Goal: Task Accomplishment & Management: Manage account settings

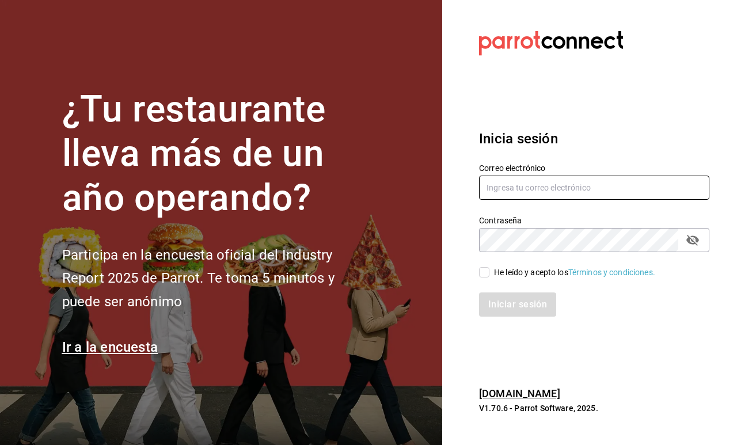
type input "[EMAIL_ADDRESS][DOMAIN_NAME]"
click at [486, 274] on input "He leído y acepto los Términos y condiciones." at bounding box center [484, 272] width 10 height 10
checkbox input "true"
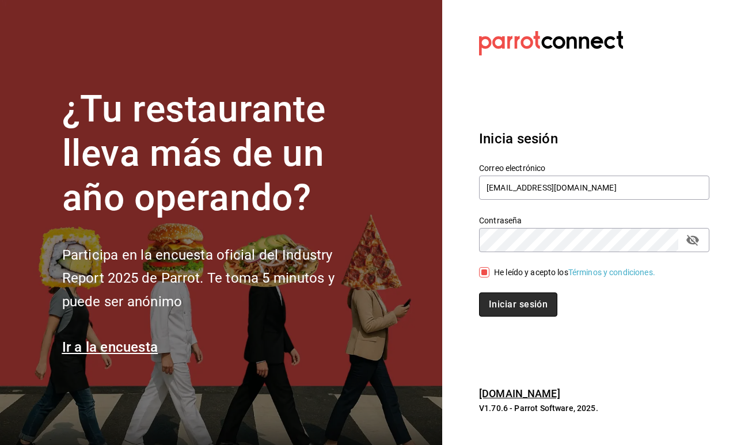
click at [497, 298] on button "Iniciar sesión" at bounding box center [518, 304] width 78 height 24
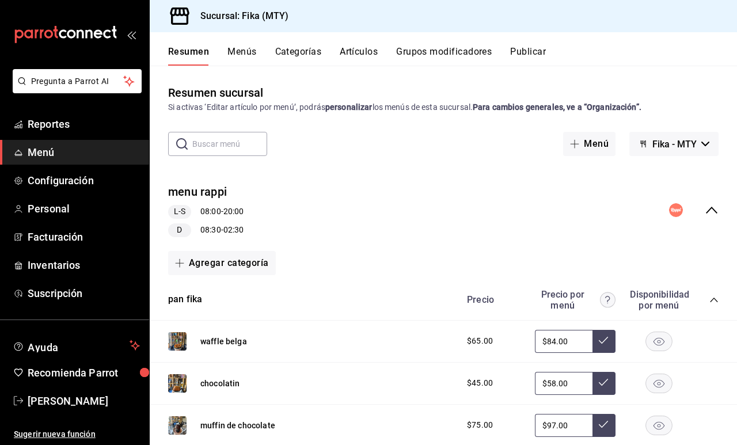
click at [238, 54] on button "Menús" at bounding box center [241, 56] width 29 height 20
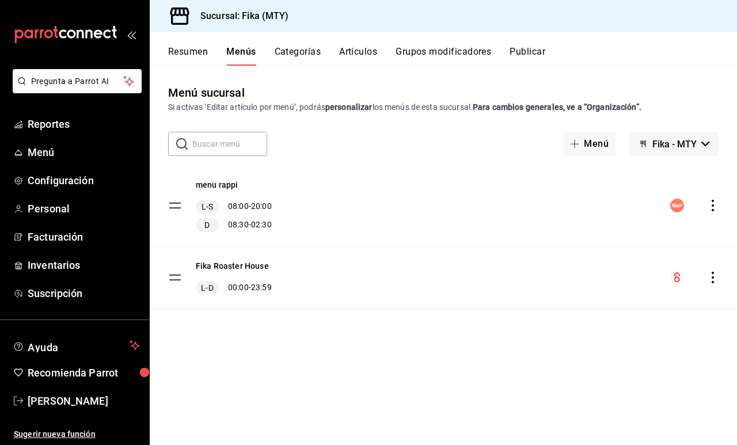
click at [194, 58] on button "Resumen" at bounding box center [188, 56] width 40 height 20
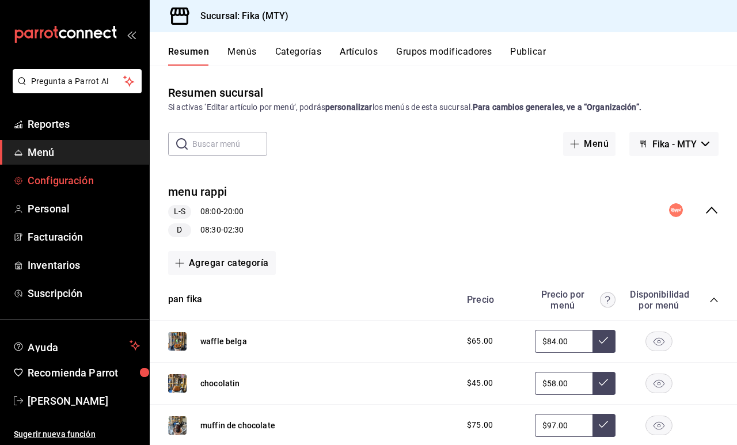
click at [62, 181] on span "Configuración" at bounding box center [84, 181] width 112 height 16
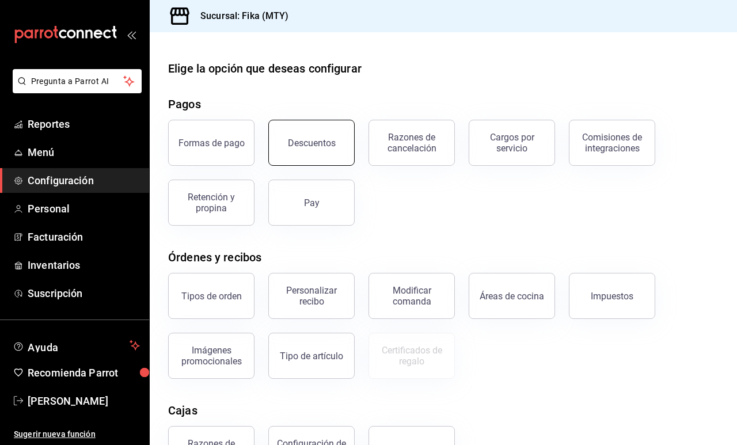
click at [295, 151] on button "Descuentos" at bounding box center [311, 143] width 86 height 46
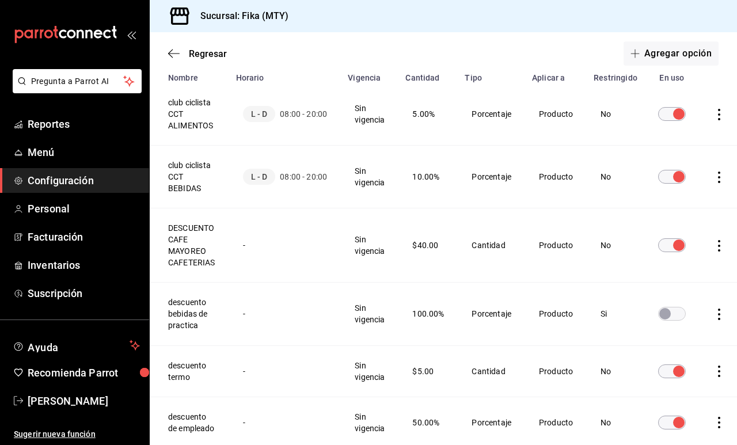
scroll to position [97, 0]
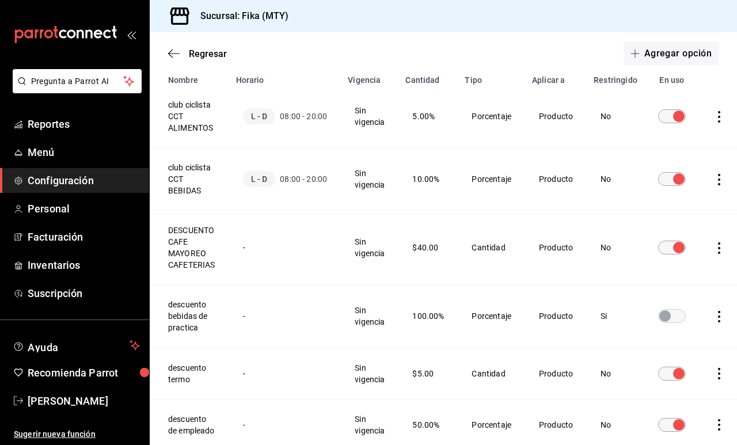
click at [718, 248] on icon "actions" at bounding box center [719, 248] width 2 height 12
click at [671, 271] on span "Eliminar" at bounding box center [665, 264] width 50 height 14
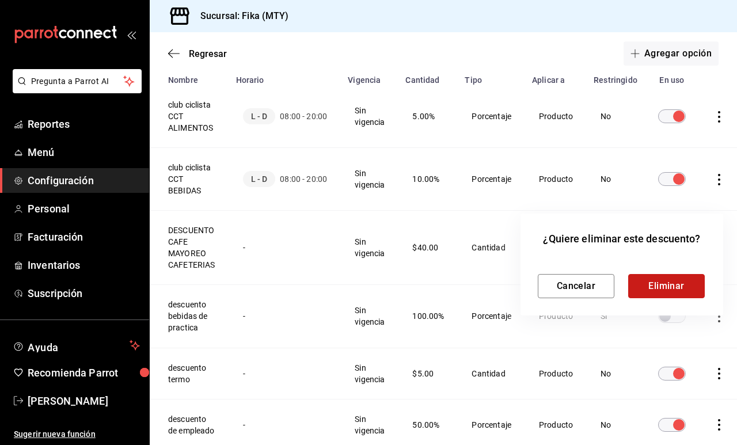
click at [665, 285] on button "Eliminar" at bounding box center [666, 286] width 77 height 24
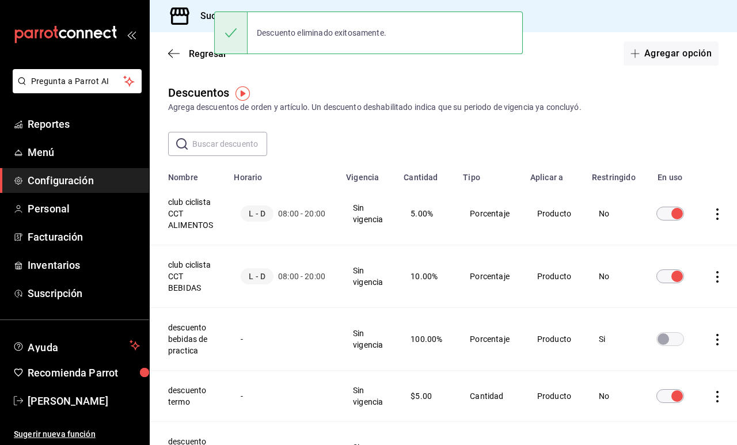
scroll to position [0, 0]
click at [677, 55] on button "Agregar opción" at bounding box center [670, 53] width 95 height 24
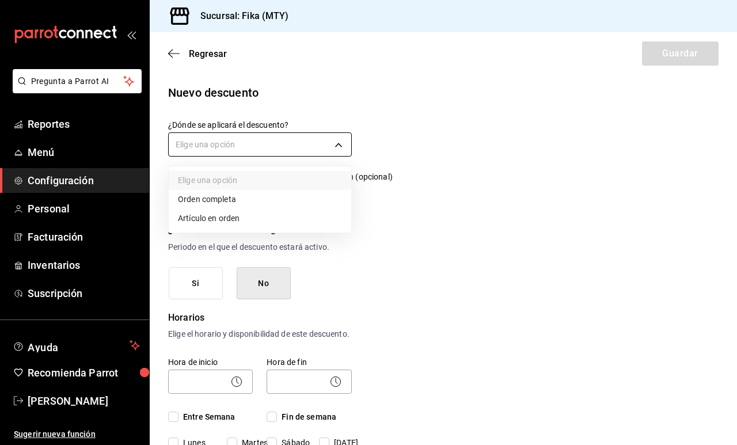
click at [298, 142] on body "Pregunta a Parrot AI Reportes Menú Configuración Personal Facturación Inventari…" at bounding box center [368, 222] width 737 height 445
click at [226, 220] on li "Artículo en orden" at bounding box center [260, 218] width 182 height 19
type input "ORDER_ITEM"
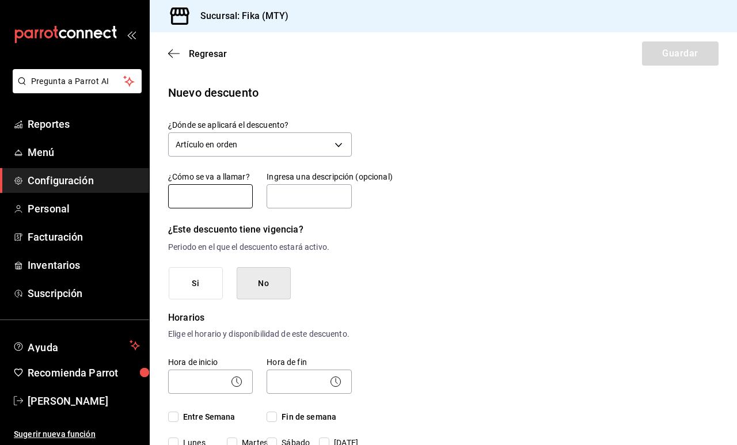
click at [210, 193] on input "text" at bounding box center [210, 196] width 85 height 24
type input "DESCUENTO CAFE EN GRANO"
click at [286, 199] on input "text" at bounding box center [308, 196] width 85 height 24
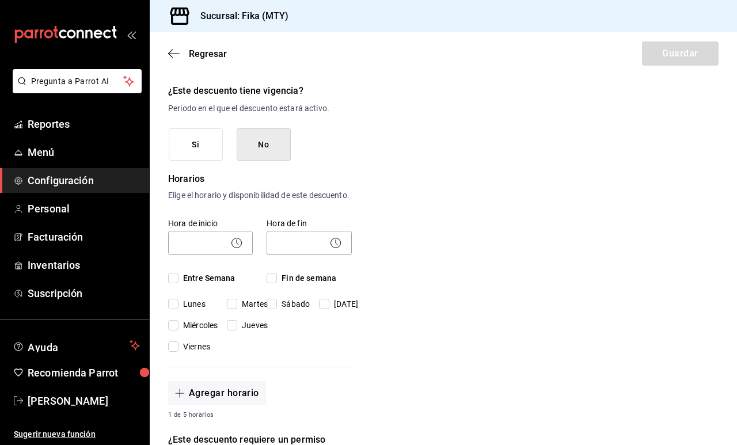
scroll to position [112, 0]
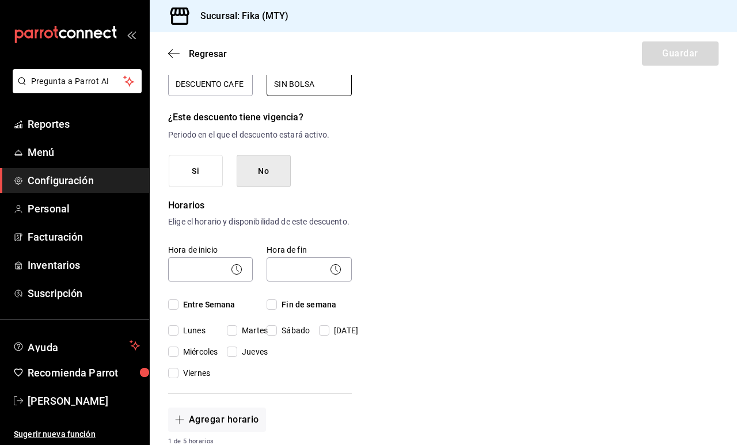
type input "SIN BOLSA"
click at [275, 170] on button "No" at bounding box center [264, 171] width 54 height 33
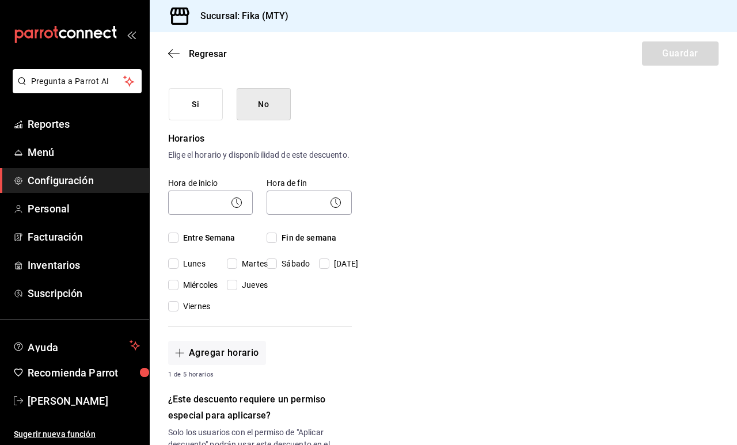
scroll to position [242, 0]
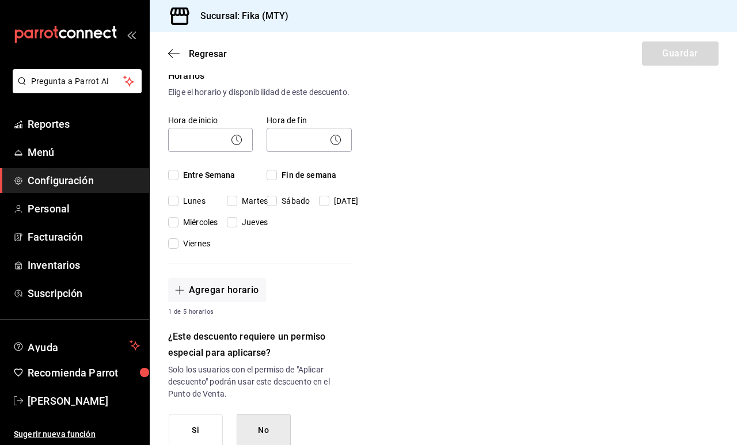
click at [232, 181] on span "Entre Semana" at bounding box center [206, 175] width 57 height 12
click at [178, 180] on input "Entre Semana" at bounding box center [173, 175] width 10 height 10
checkbox input "true"
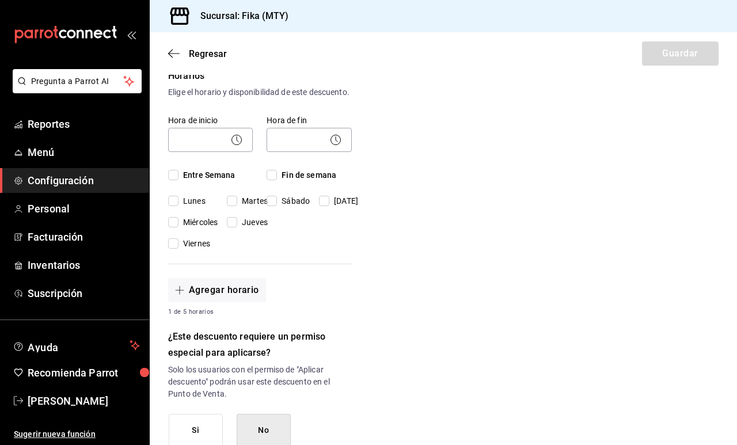
checkbox input "true"
click at [276, 180] on input "Fin de semana" at bounding box center [271, 175] width 10 height 10
checkbox input "true"
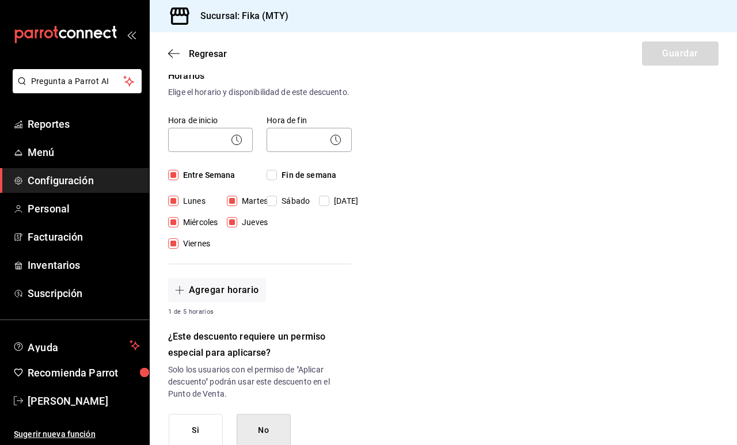
checkbox input "true"
click at [235, 147] on icon at bounding box center [237, 140] width 14 height 14
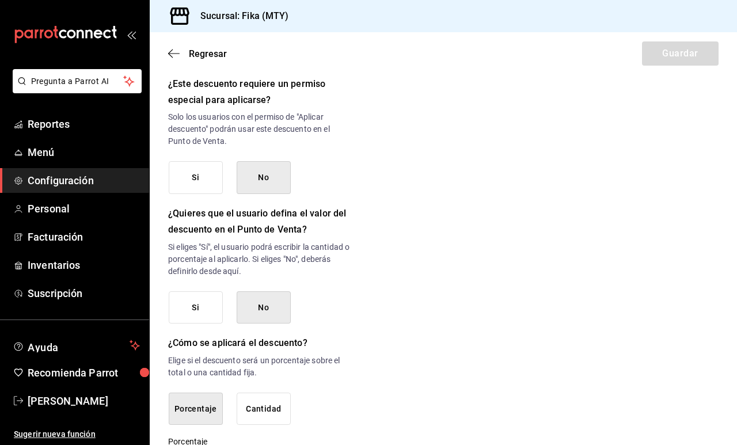
scroll to position [541, 0]
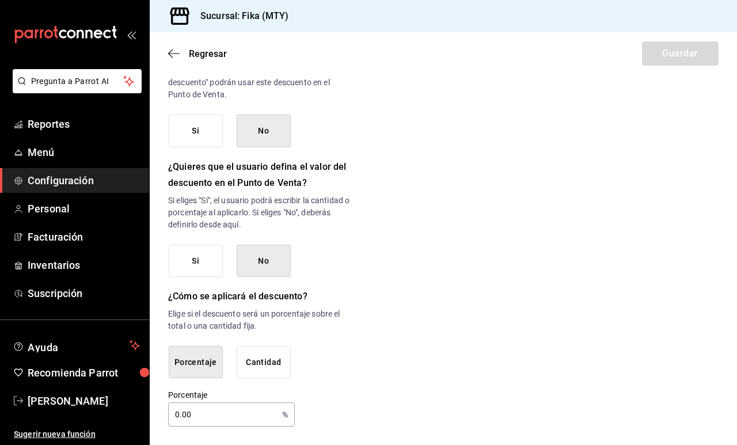
click at [265, 134] on button "No" at bounding box center [264, 131] width 54 height 33
click at [263, 261] on button "No" at bounding box center [264, 261] width 54 height 33
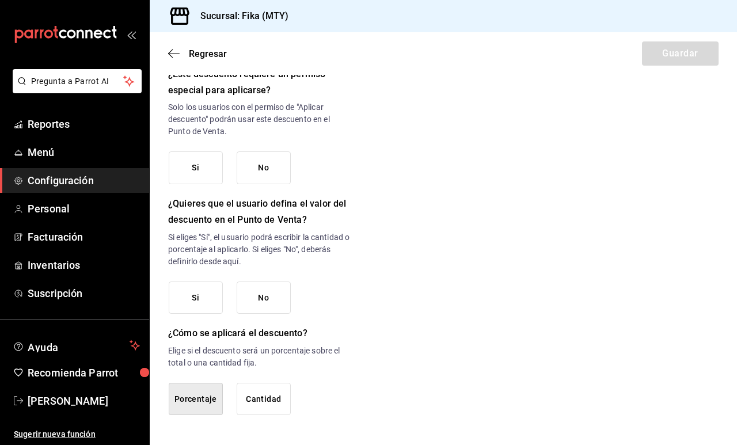
scroll to position [0, 0]
click at [285, 294] on button "No" at bounding box center [264, 297] width 54 height 33
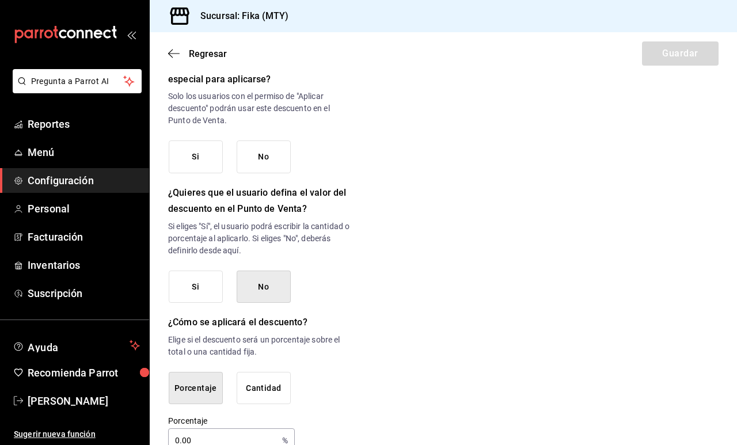
click at [262, 173] on button "No" at bounding box center [264, 156] width 54 height 33
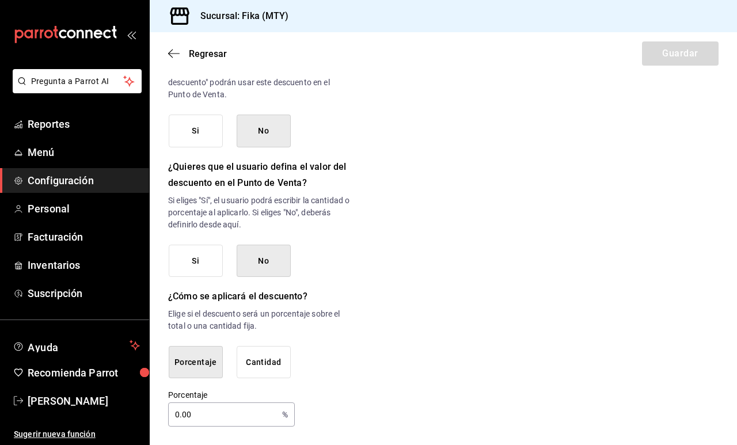
scroll to position [552, 0]
click at [269, 362] on button "Cantidad" at bounding box center [264, 362] width 54 height 33
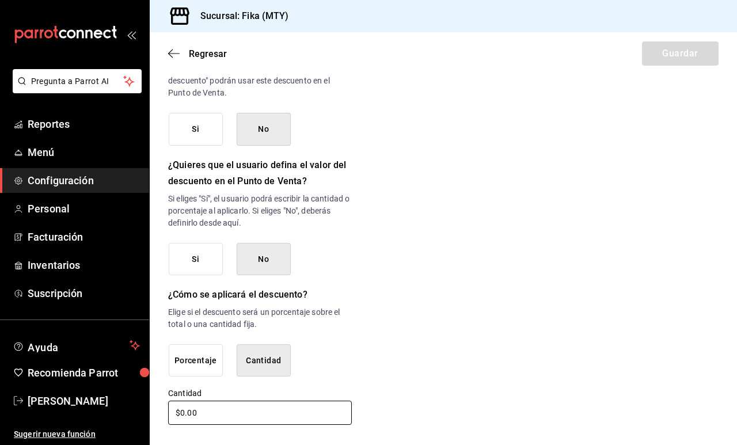
click at [180, 413] on input "$0.00" at bounding box center [260, 413] width 184 height 24
type input "$60.00"
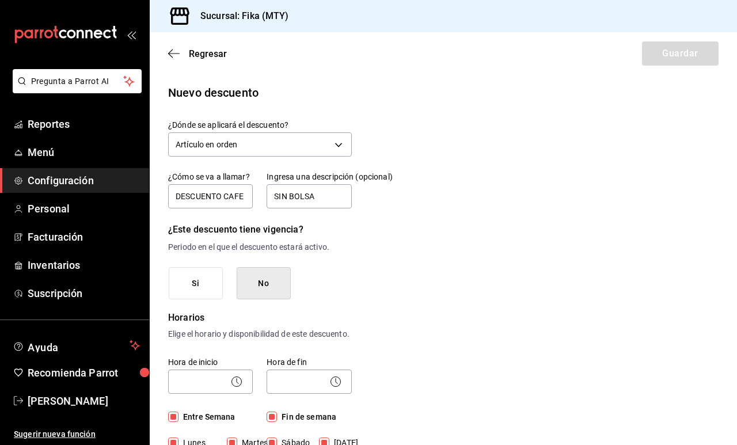
scroll to position [0, 0]
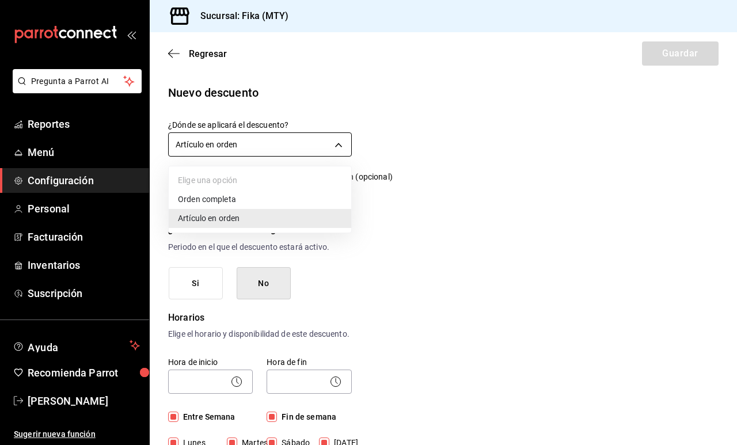
click at [328, 152] on body "Pregunta a Parrot AI Reportes Menú Configuración Personal Facturación Inventari…" at bounding box center [368, 222] width 737 height 445
click at [394, 197] on div at bounding box center [368, 222] width 737 height 445
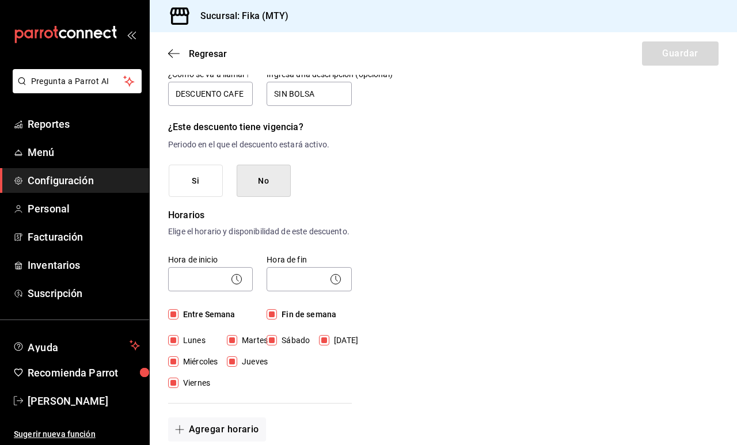
scroll to position [141, 0]
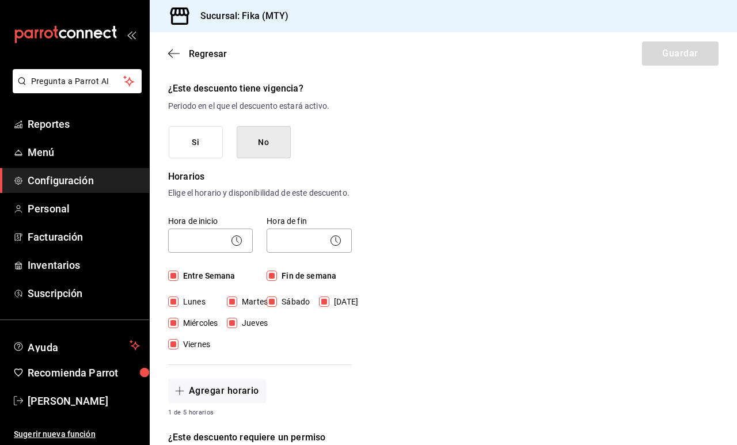
click at [241, 245] on circle at bounding box center [237, 240] width 10 height 10
click at [234, 247] on icon at bounding box center [237, 241] width 14 height 14
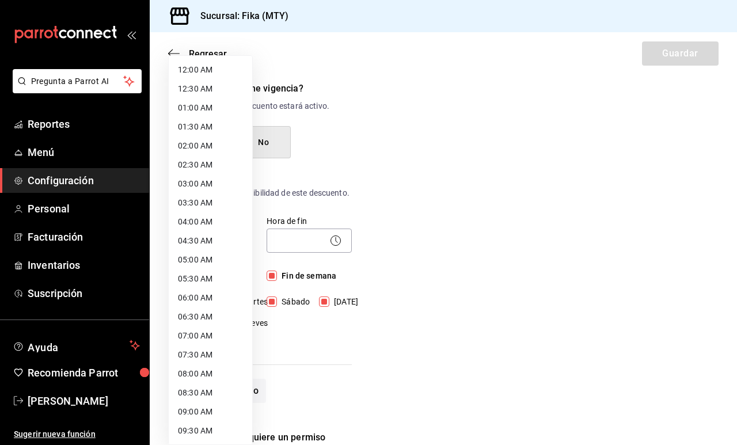
click at [202, 253] on body "Pregunta a Parrot AI Reportes Menú Configuración Personal Facturación Inventari…" at bounding box center [368, 222] width 737 height 445
click at [199, 334] on li "07:00 AM" at bounding box center [210, 335] width 83 height 19
type input "07:00"
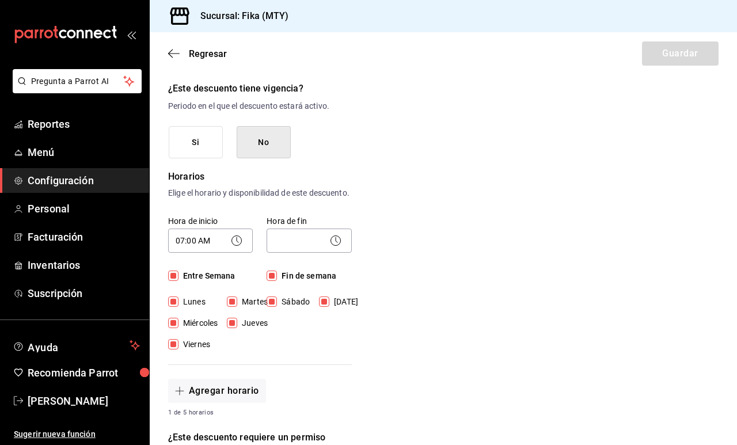
click at [331, 247] on icon at bounding box center [336, 241] width 14 height 14
click at [340, 247] on icon at bounding box center [336, 241] width 14 height 14
click at [333, 261] on body "Pregunta a Parrot AI Reportes Menú Configuración Personal Facturación Inventari…" at bounding box center [368, 222] width 737 height 445
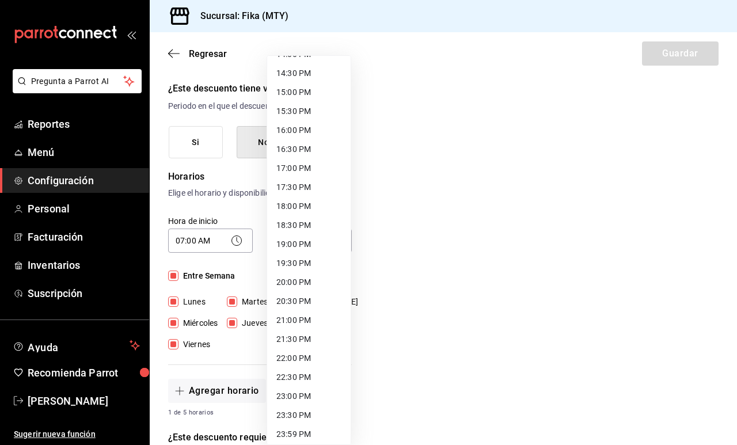
scroll to position [549, 0]
click at [303, 296] on li "20:30 PM" at bounding box center [308, 299] width 83 height 19
type input "20:30"
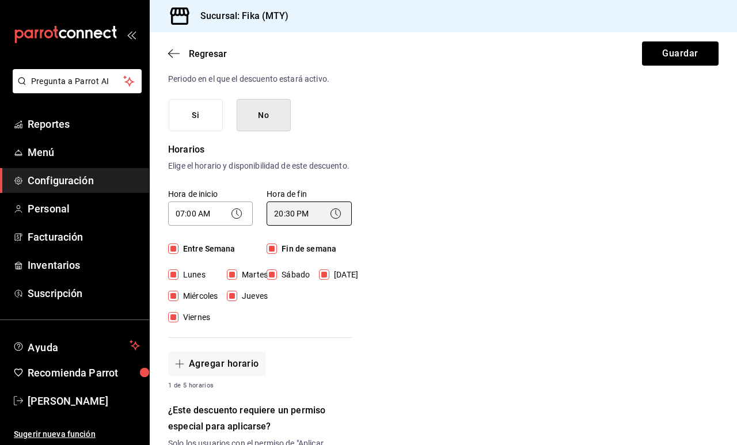
scroll to position [234, 0]
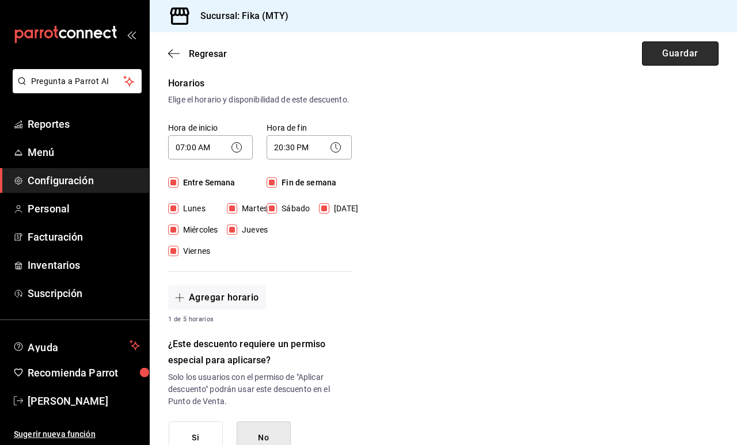
click at [680, 60] on button "Guardar" at bounding box center [680, 53] width 77 height 24
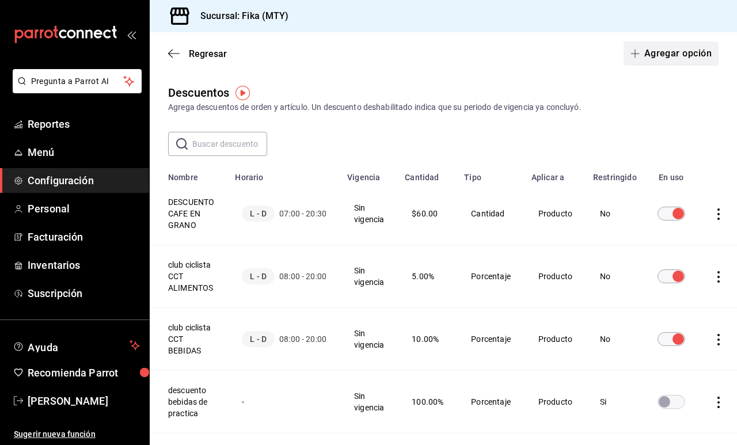
click at [687, 51] on button "Agregar opción" at bounding box center [670, 53] width 95 height 24
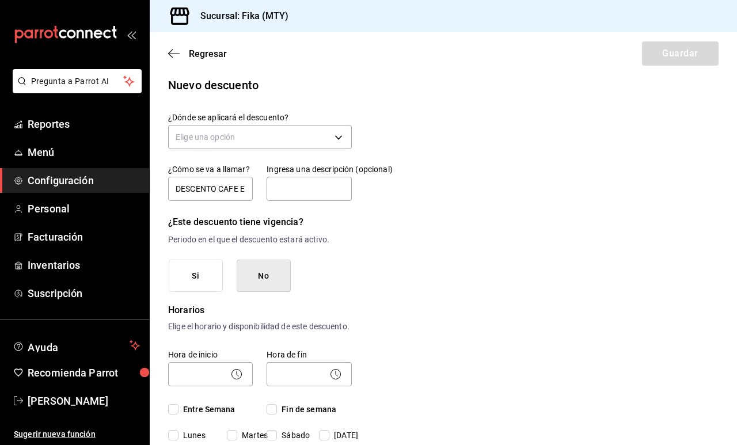
scroll to position [12, 0]
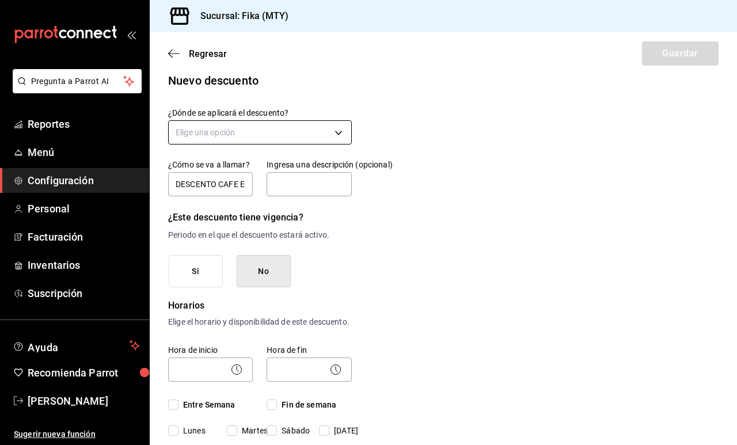
type input "DESCENTO CAFE EN GRANO MAYOREO CON BOLSA"
click at [314, 134] on body "Pregunta a Parrot AI Reportes Menú Configuración Personal Facturación Inventari…" at bounding box center [368, 222] width 737 height 445
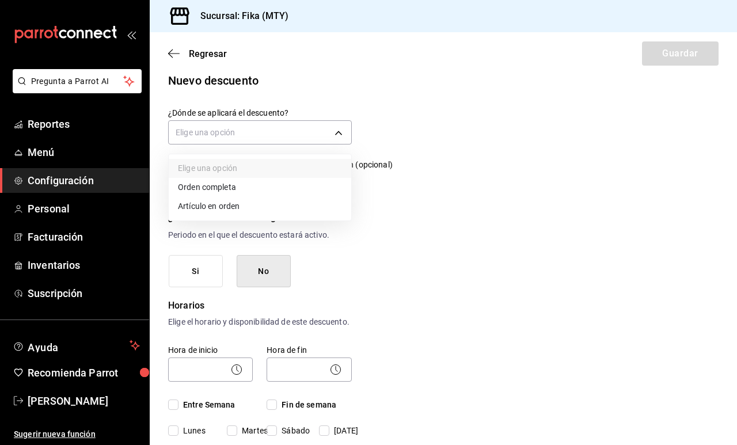
click at [206, 205] on li "Artículo en orden" at bounding box center [260, 206] width 182 height 19
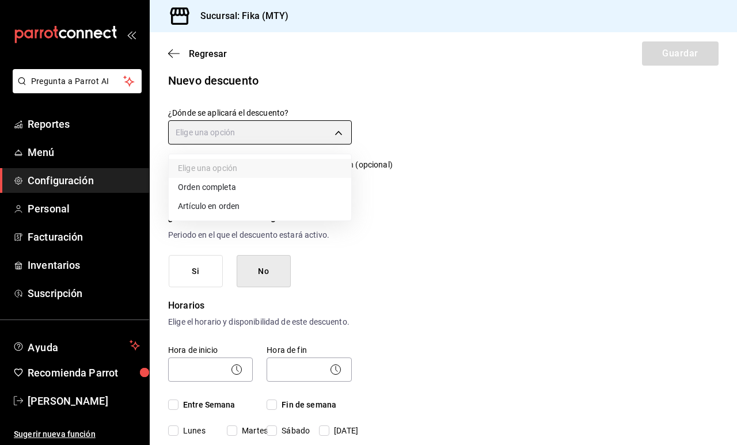
type input "ORDER_ITEM"
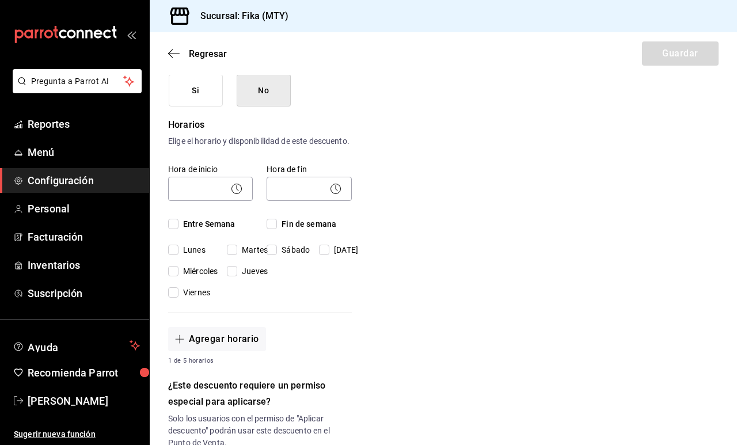
scroll to position [243, 0]
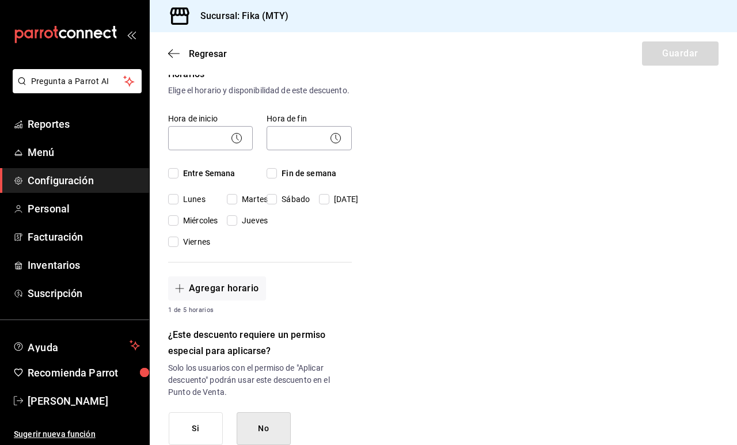
click at [242, 145] on icon at bounding box center [237, 138] width 14 height 14
click at [233, 145] on icon at bounding box center [237, 138] width 14 height 14
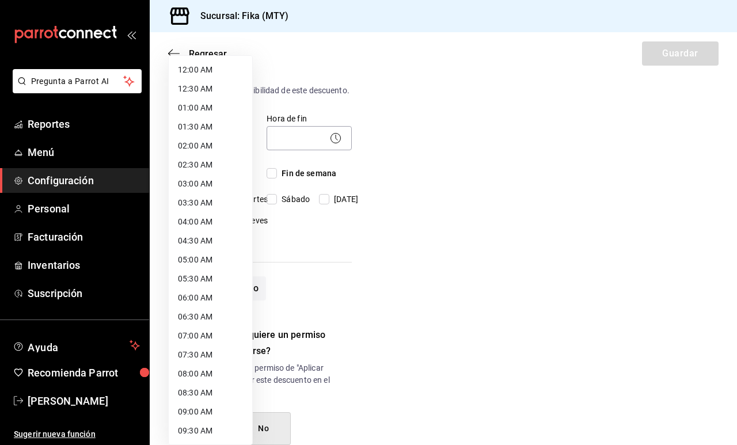
click at [209, 152] on body "Pregunta a Parrot AI Reportes Menú Configuración Personal Facturación Inventari…" at bounding box center [368, 222] width 737 height 445
click at [195, 341] on li "07:00 AM" at bounding box center [210, 335] width 83 height 19
type input "07:00"
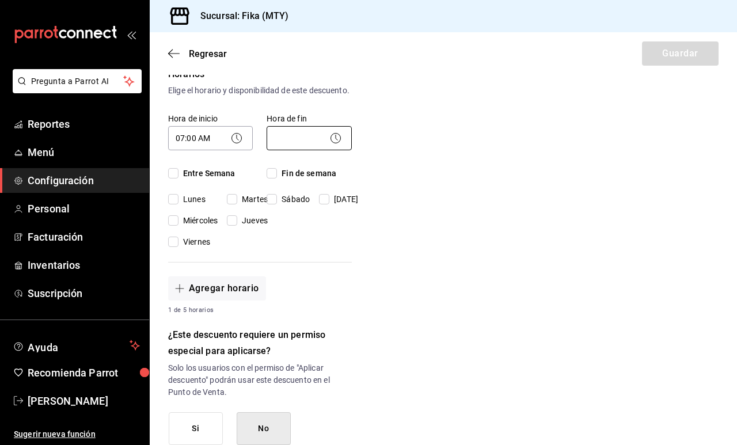
click at [321, 150] on body "Pregunta a Parrot AI Reportes Menú Configuración Personal Facturación Inventari…" at bounding box center [368, 222] width 737 height 445
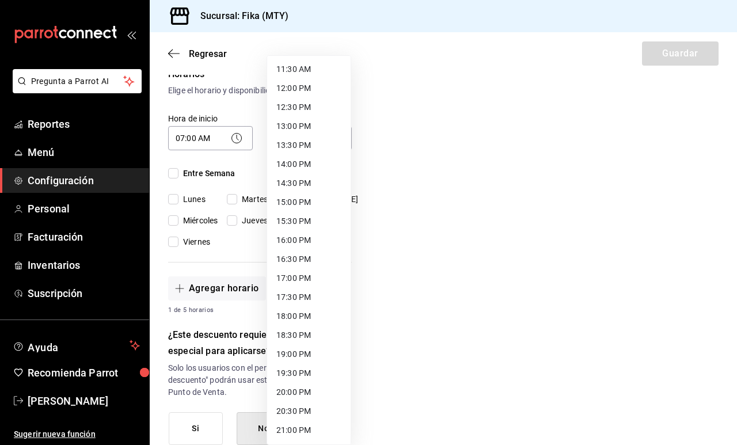
scroll to position [490, 0]
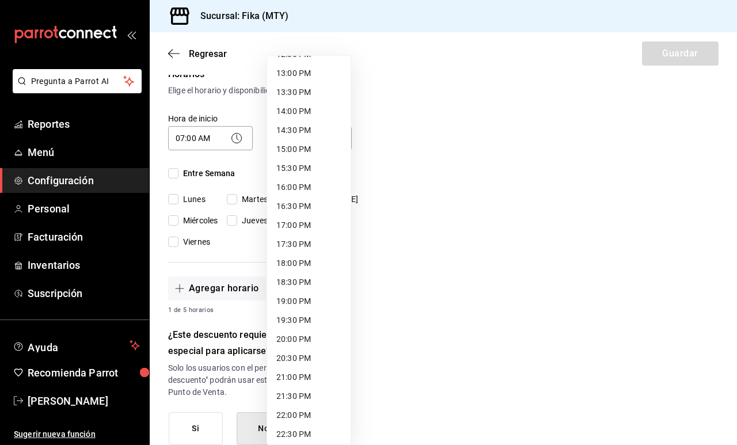
click at [317, 363] on li "20:30 PM" at bounding box center [308, 358] width 83 height 19
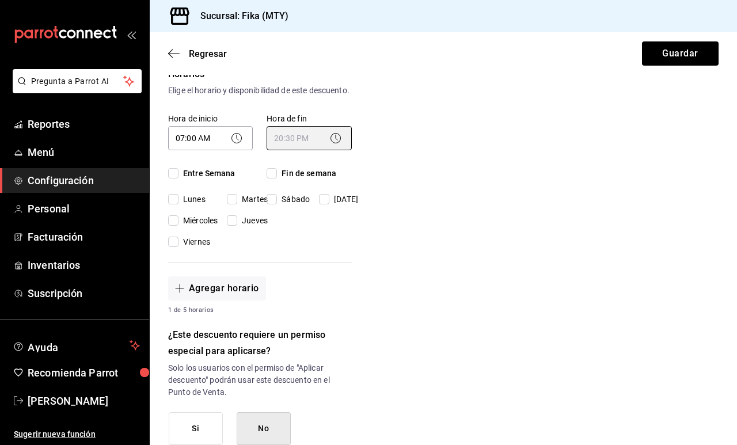
type input "20:30"
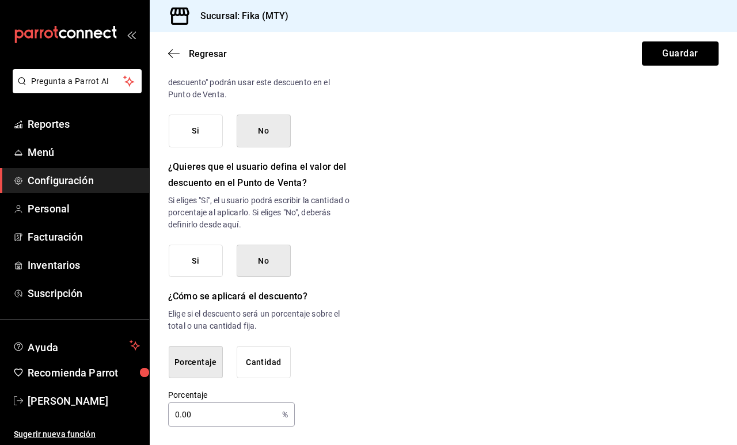
scroll to position [552, 0]
click at [269, 352] on button "Cantidad" at bounding box center [264, 362] width 54 height 33
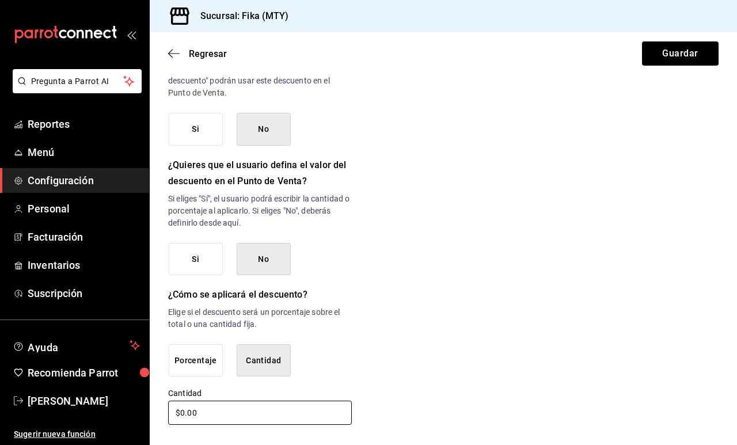
click at [180, 413] on input "$0.00" at bounding box center [260, 413] width 184 height 24
type input "$70.00"
click at [677, 53] on button "Guardar" at bounding box center [680, 53] width 77 height 24
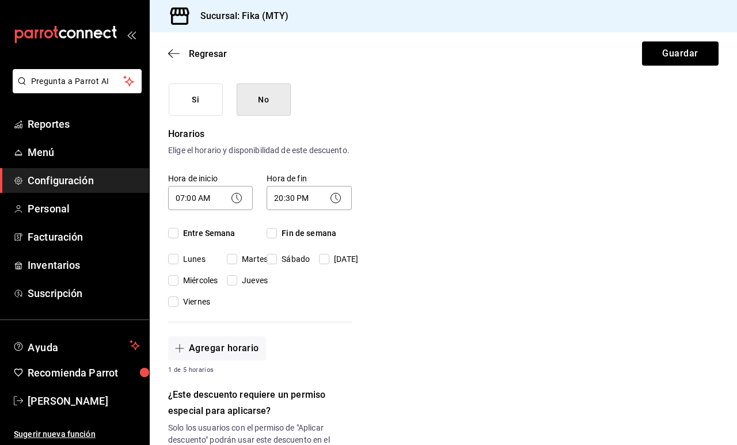
scroll to position [183, 0]
click at [209, 240] on span "Entre Semana" at bounding box center [206, 234] width 57 height 12
click at [178, 239] on input "Entre Semana" at bounding box center [173, 234] width 10 height 10
checkbox input "true"
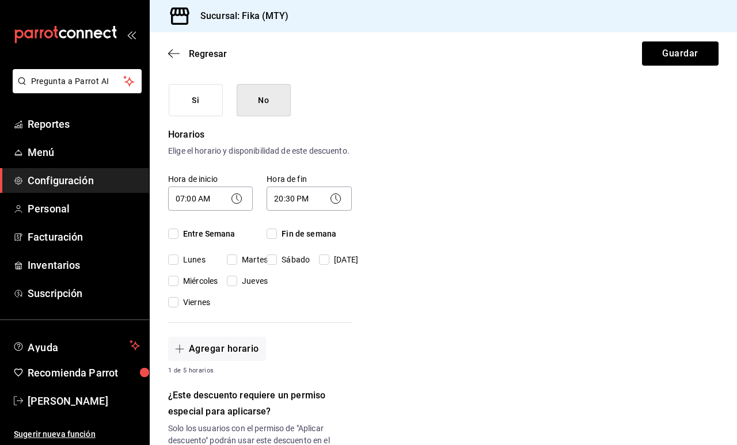
checkbox input "true"
click at [292, 240] on span "Fin de semana" at bounding box center [306, 234] width 59 height 12
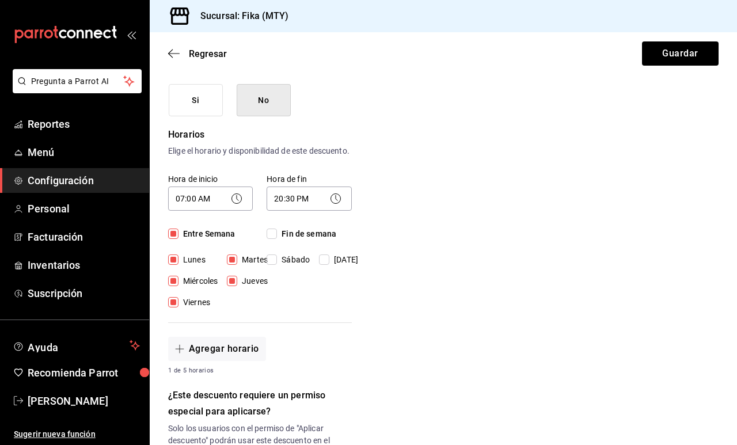
click at [277, 239] on input "Fin de semana" at bounding box center [271, 234] width 10 height 10
checkbox input "true"
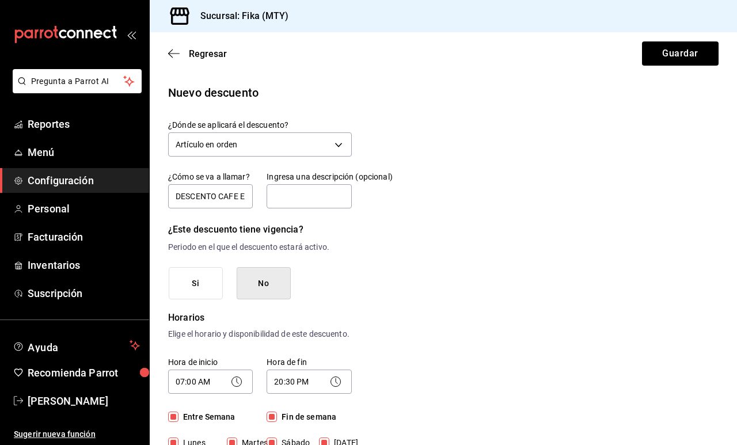
scroll to position [0, 0]
click at [672, 56] on button "Guardar" at bounding box center [680, 53] width 77 height 24
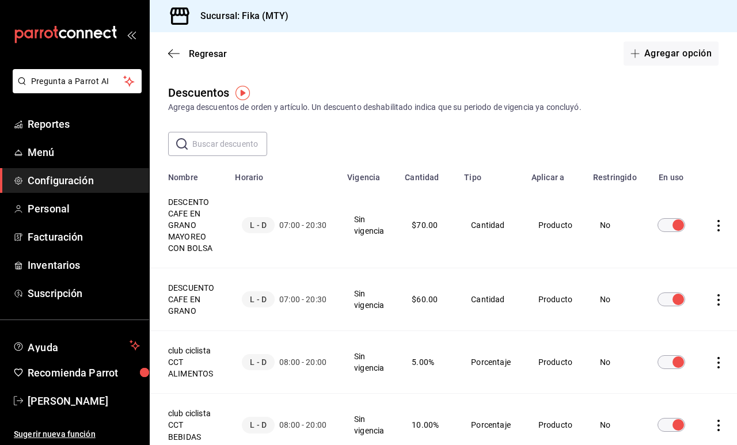
click at [716, 303] on icon "actions" at bounding box center [719, 300] width 12 height 12
click at [679, 317] on span "Eliminar" at bounding box center [674, 315] width 29 height 9
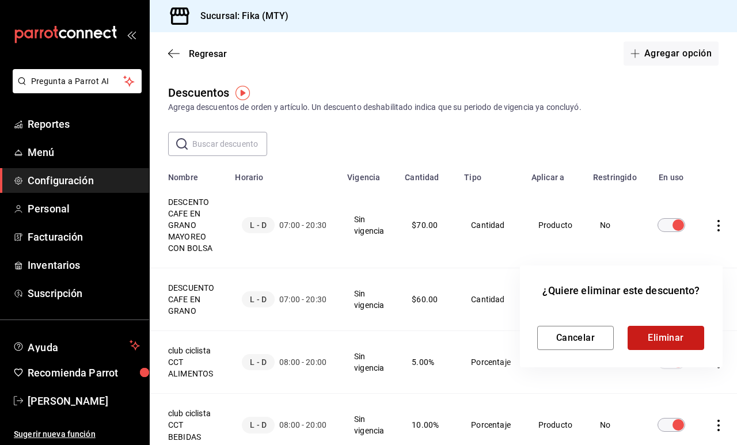
click at [650, 332] on button "Eliminar" at bounding box center [665, 338] width 77 height 24
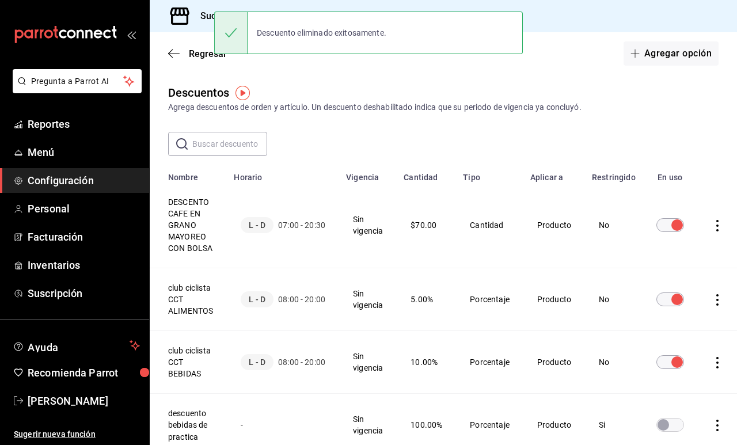
click at [716, 220] on icon "actions" at bounding box center [717, 226] width 2 height 12
click at [688, 211] on span "Duplicar" at bounding box center [663, 210] width 50 height 14
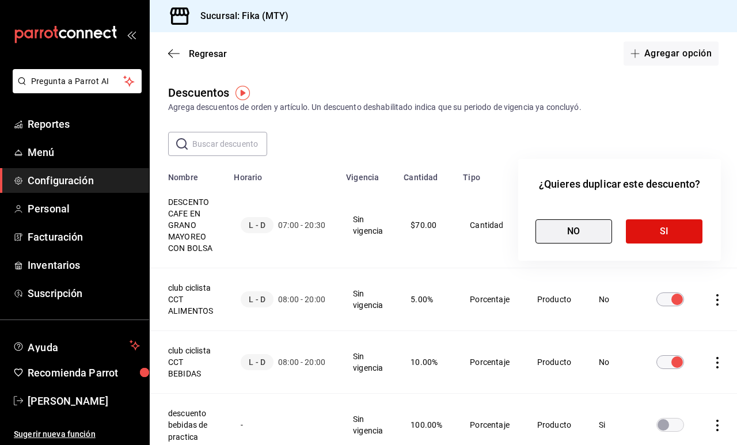
click at [596, 234] on button "NO" at bounding box center [573, 231] width 77 height 24
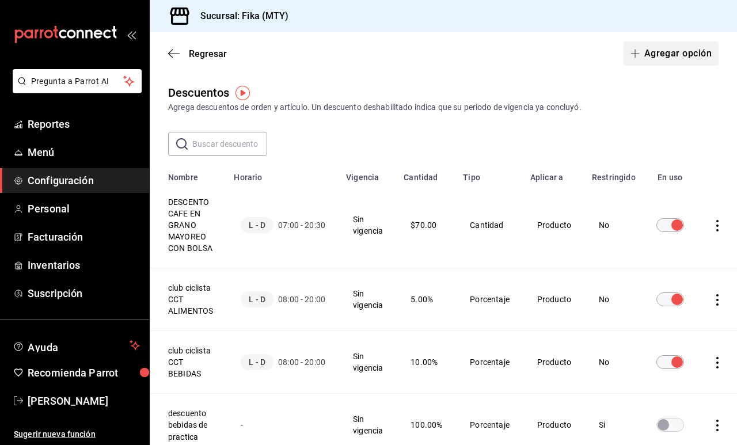
click at [687, 51] on button "Agregar opción" at bounding box center [670, 53] width 95 height 24
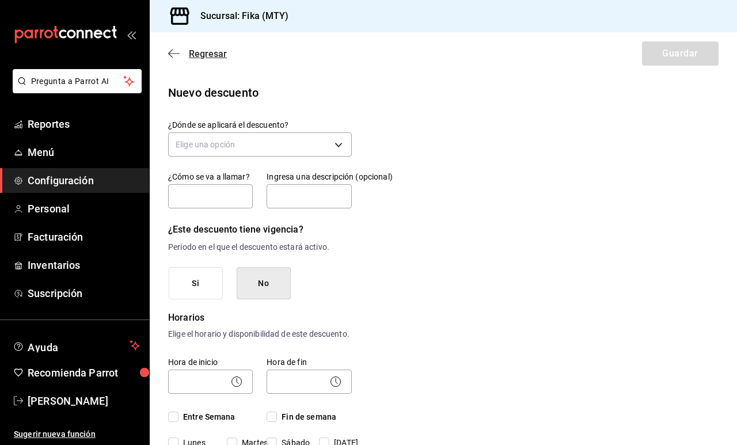
click at [174, 57] on icon "button" at bounding box center [174, 53] width 12 height 10
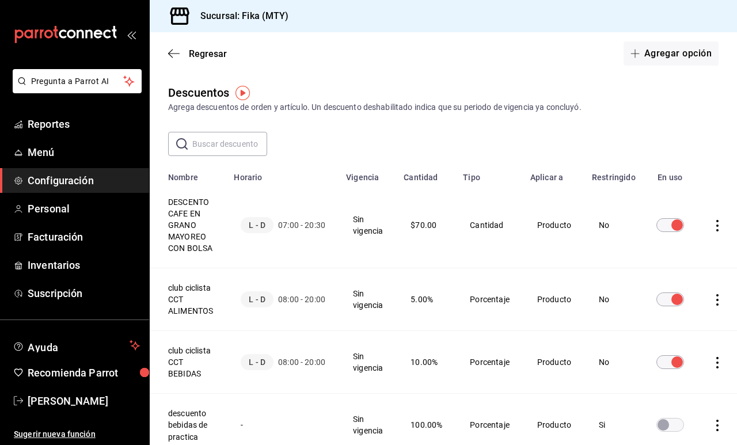
click at [716, 220] on icon "actions" at bounding box center [717, 226] width 2 height 12
click at [682, 239] on span "Eliminar" at bounding box center [672, 241] width 29 height 9
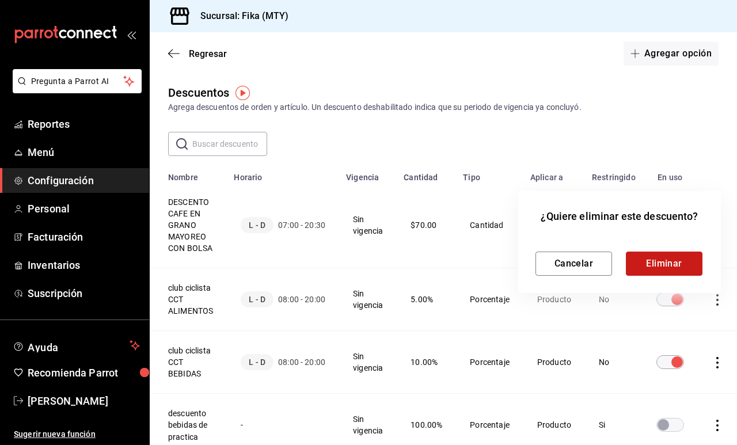
click at [662, 260] on button "Eliminar" at bounding box center [664, 264] width 77 height 24
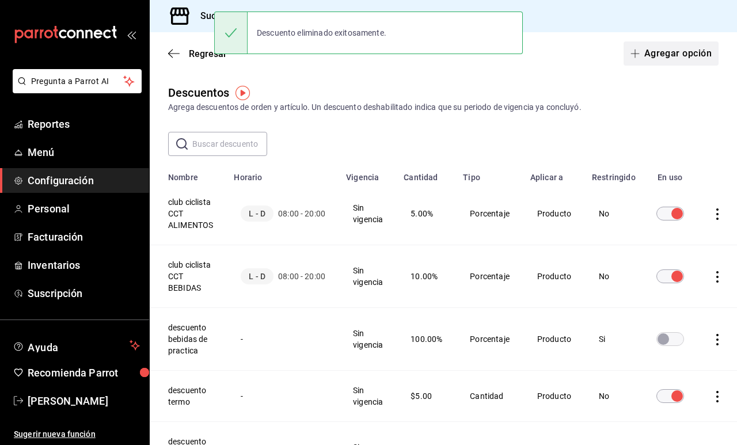
click at [660, 52] on button "Agregar opción" at bounding box center [670, 53] width 95 height 24
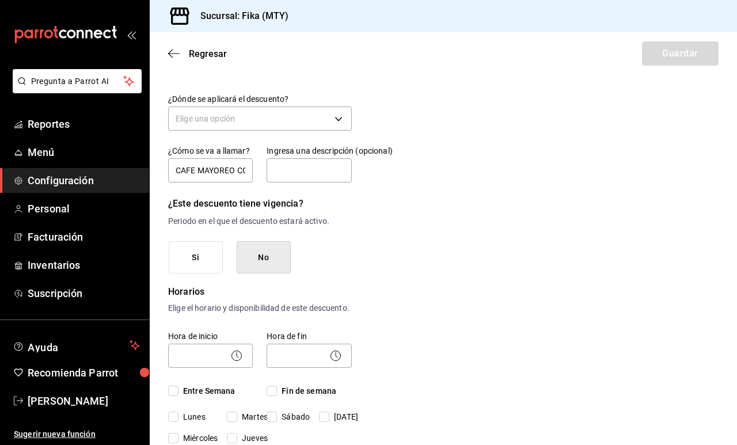
scroll to position [30, 0]
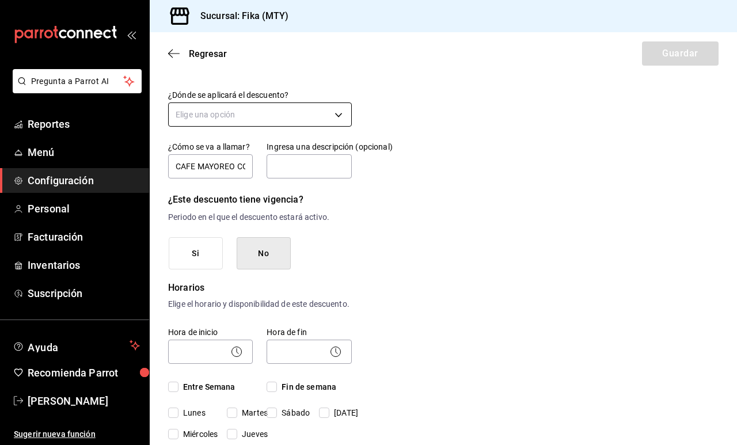
type input "CAFE MAYOREO CON BOLSA"
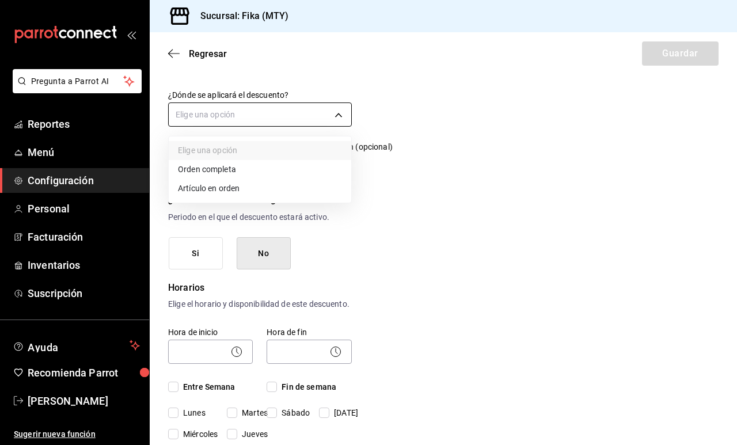
click at [288, 115] on body "Pregunta a Parrot AI Reportes Menú Configuración Personal Facturación Inventari…" at bounding box center [368, 222] width 737 height 445
click at [245, 171] on li "Orden completa" at bounding box center [260, 169] width 182 height 19
click at [257, 125] on body "Pregunta a Parrot AI Reportes Menú Configuración Personal Facturación Inventari…" at bounding box center [368, 222] width 737 height 445
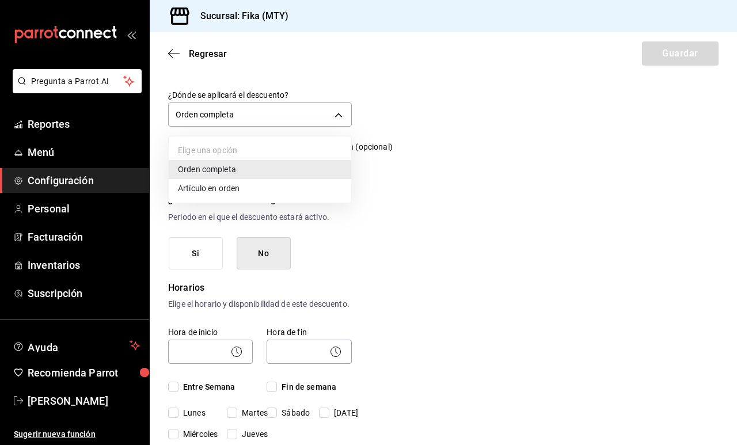
click at [241, 189] on li "Artículo en orden" at bounding box center [260, 188] width 182 height 19
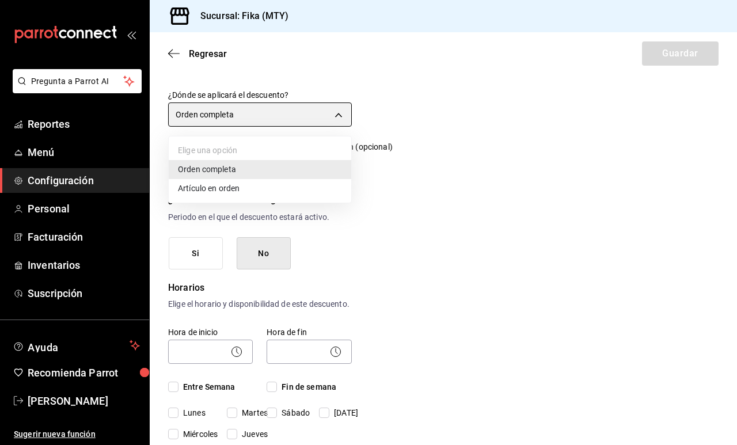
type input "ORDER_ITEM"
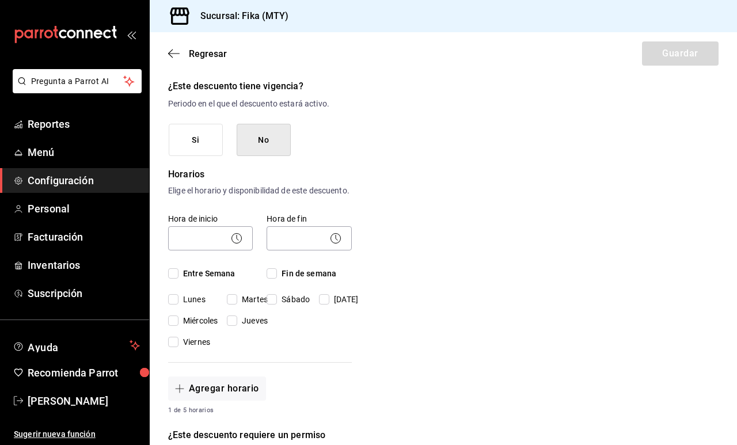
scroll to position [152, 0]
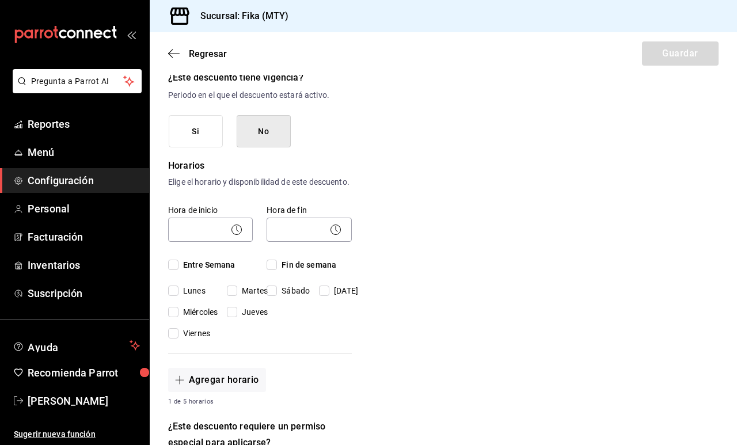
click at [234, 237] on icon at bounding box center [237, 230] width 14 height 14
click at [239, 237] on icon at bounding box center [237, 230] width 14 height 14
click at [235, 237] on icon at bounding box center [237, 230] width 14 height 14
click at [218, 241] on body "Pregunta a Parrot AI Reportes Menú Configuración Personal Facturación Inventari…" at bounding box center [368, 222] width 737 height 445
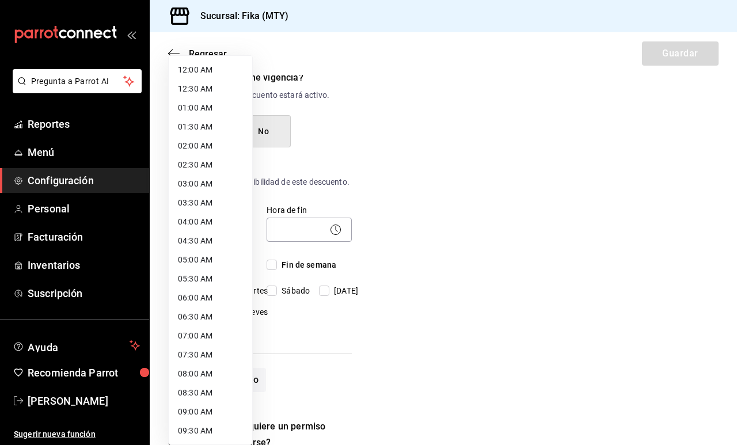
click at [199, 357] on li "07:30 AM" at bounding box center [210, 354] width 83 height 19
type input "07:30"
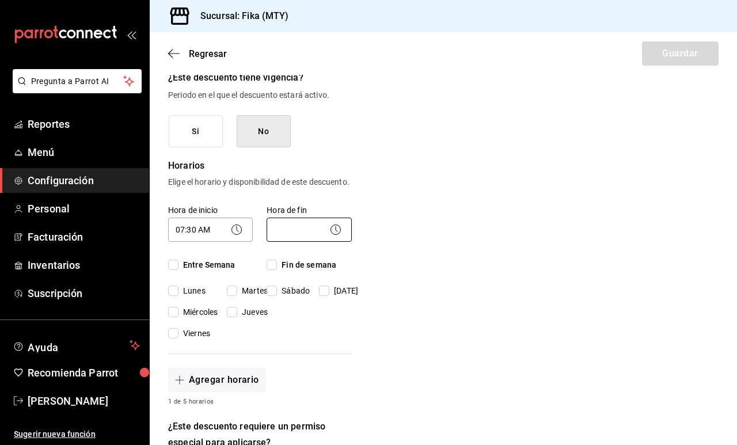
click at [308, 235] on body "Pregunta a Parrot AI Reportes Menú Configuración Personal Facturación Inventari…" at bounding box center [368, 222] width 737 height 445
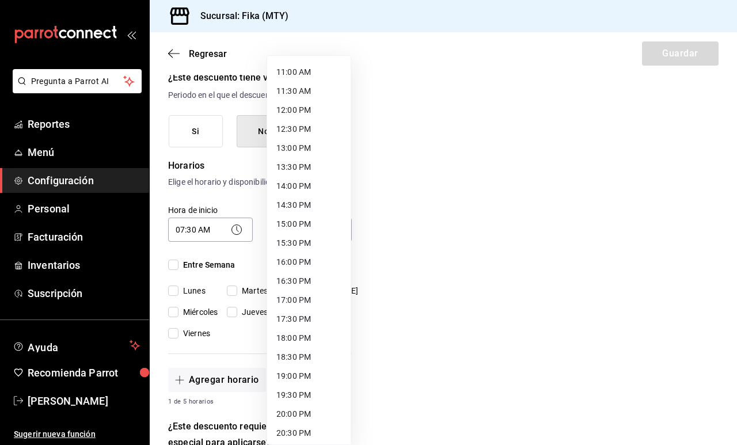
scroll to position [486, 0]
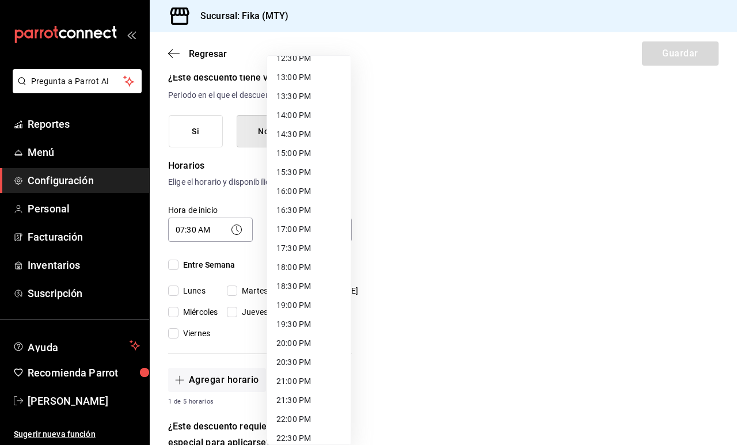
click at [295, 357] on li "20:30 PM" at bounding box center [308, 362] width 83 height 19
type input "20:30"
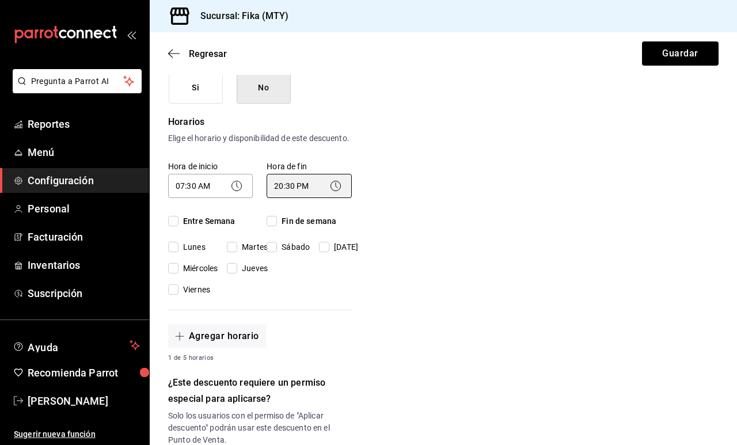
scroll to position [199, 0]
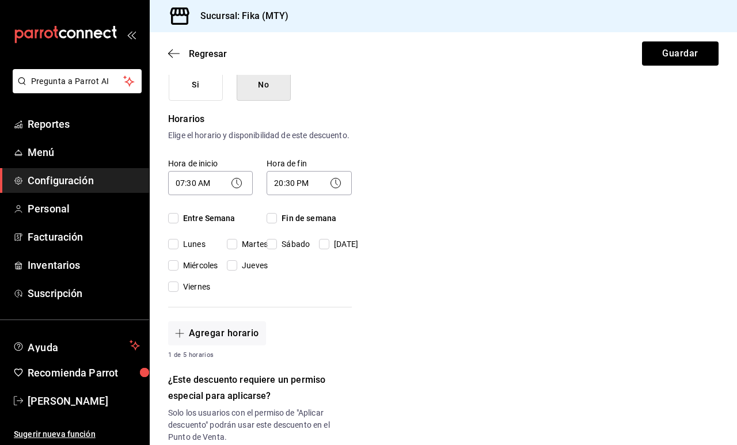
click at [306, 224] on span "Fin de semana" at bounding box center [306, 218] width 59 height 12
click at [277, 223] on input "Fin de semana" at bounding box center [271, 218] width 10 height 10
checkbox input "true"
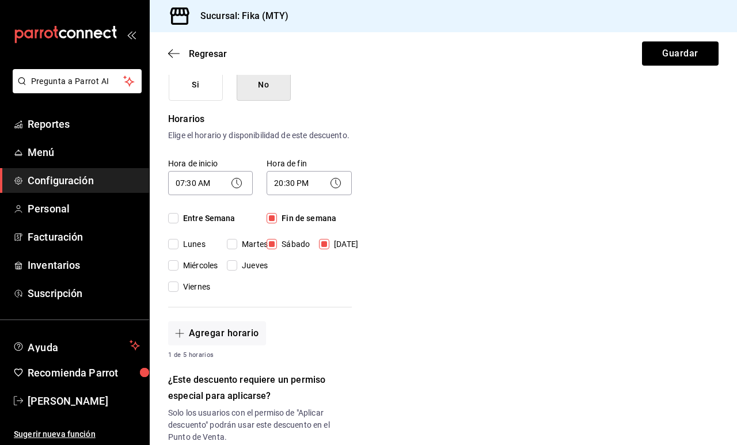
click at [205, 224] on span "Entre Semana" at bounding box center [206, 218] width 57 height 12
click at [178, 223] on input "Entre Semana" at bounding box center [173, 218] width 10 height 10
checkbox input "true"
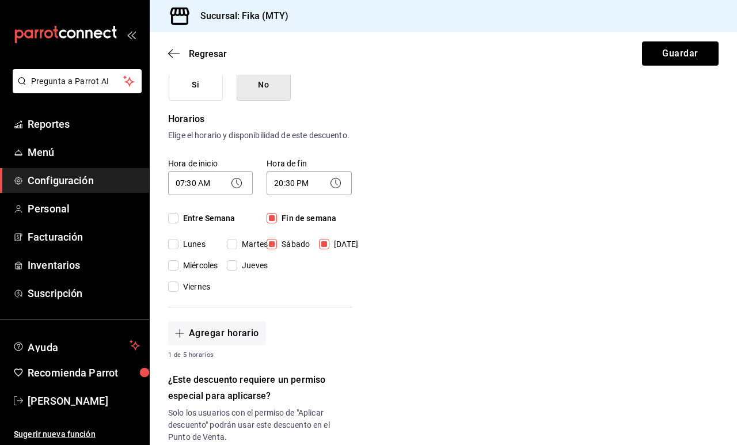
checkbox input "true"
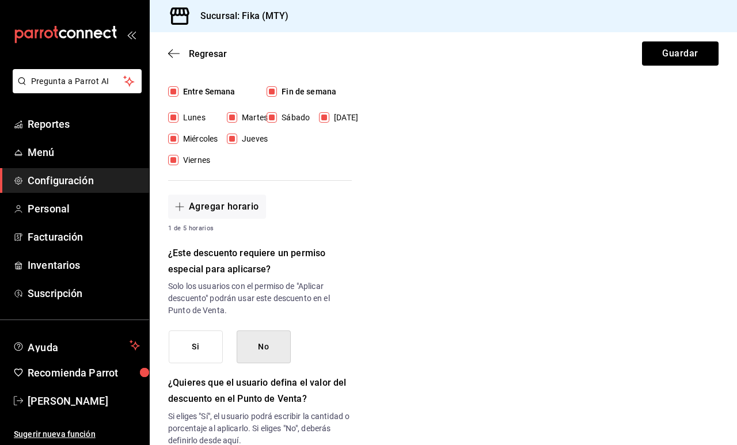
scroll to position [402, 0]
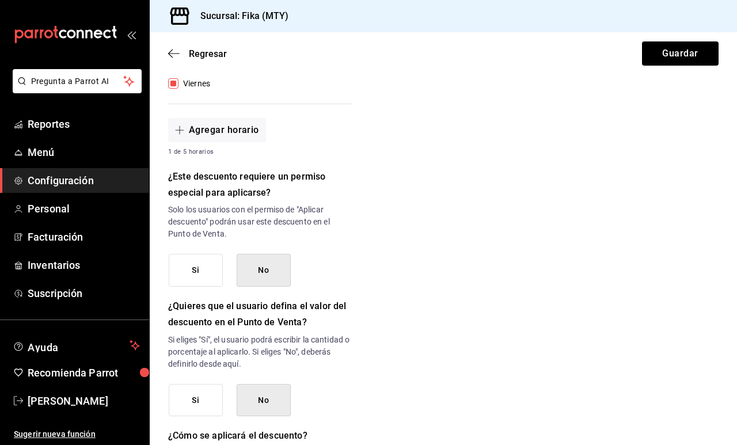
click at [276, 269] on button "No" at bounding box center [264, 270] width 54 height 33
click at [266, 285] on button "No" at bounding box center [264, 270] width 54 height 33
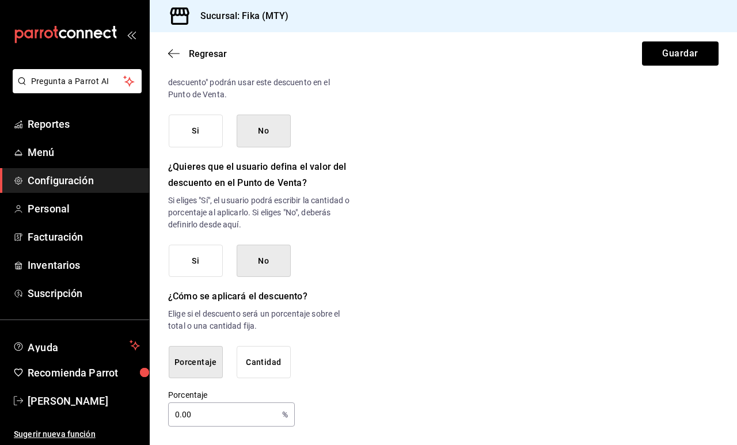
scroll to position [552, 0]
click at [275, 370] on button "Cantidad" at bounding box center [264, 362] width 54 height 33
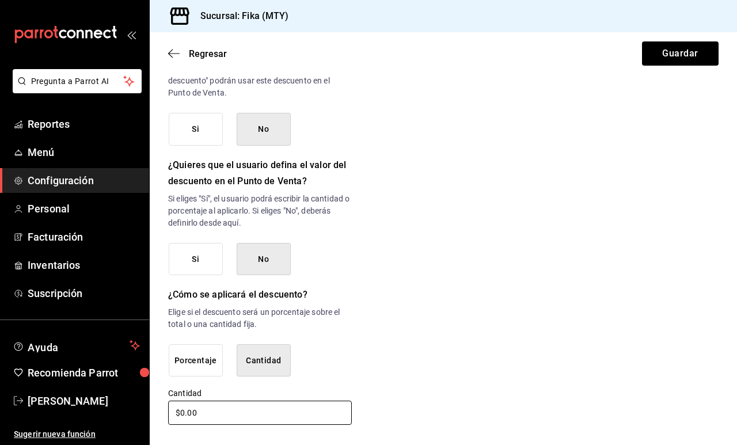
click at [180, 418] on input "$0.00" at bounding box center [260, 413] width 184 height 24
type input "$70.00"
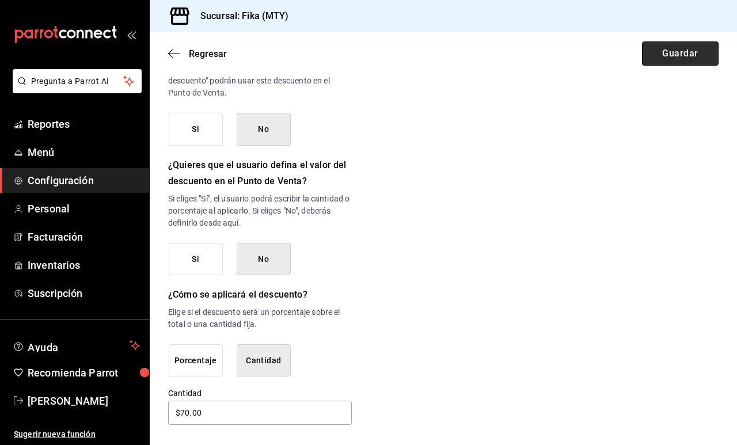
click at [685, 48] on button "Guardar" at bounding box center [680, 53] width 77 height 24
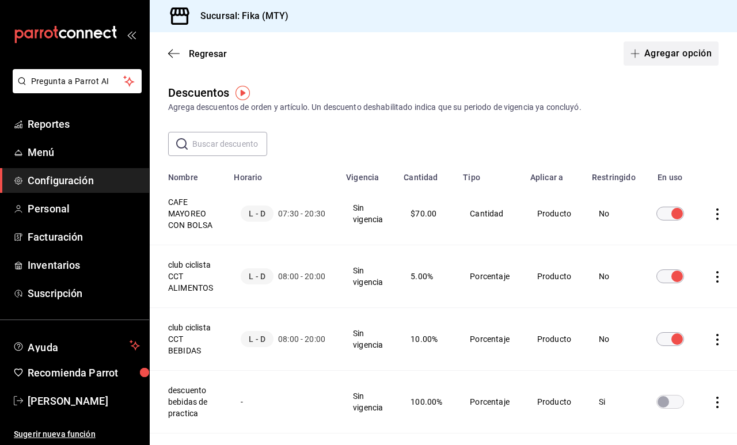
click at [656, 57] on button "Agregar opción" at bounding box center [670, 53] width 95 height 24
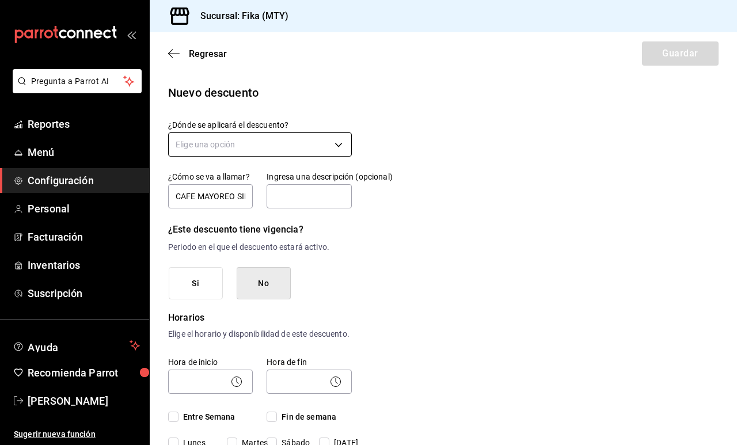
type input "CAFE MAYOREO SIN BOLSA"
click at [219, 151] on body "Pregunta a Parrot AI Reportes Menú Configuración Personal Facturación Inventari…" at bounding box center [368, 222] width 737 height 445
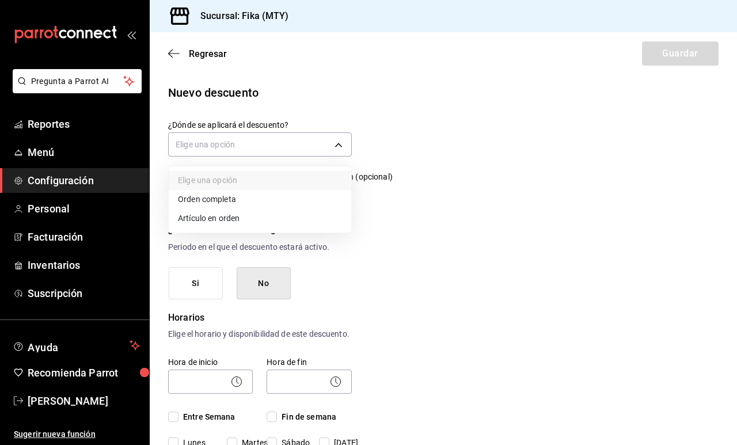
click at [220, 223] on li "Artículo en orden" at bounding box center [260, 218] width 182 height 19
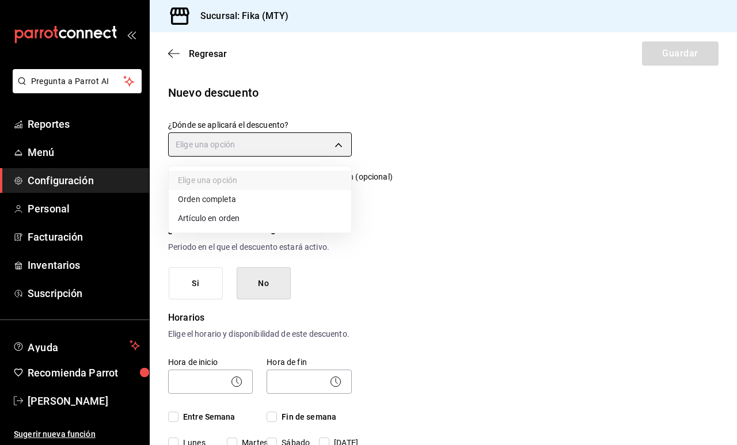
type input "ORDER_ITEM"
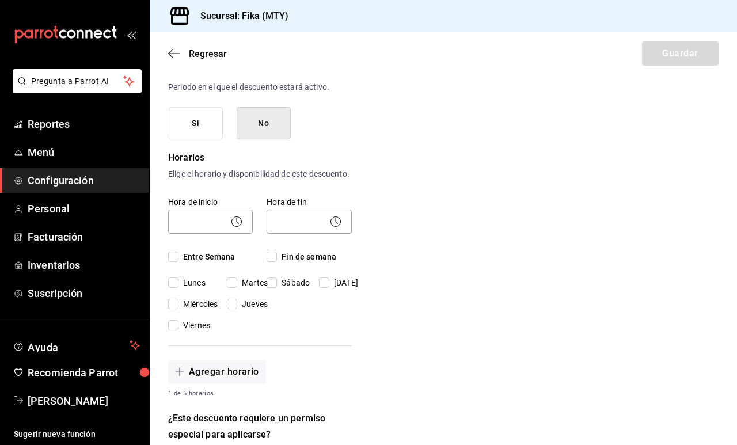
scroll to position [162, 0]
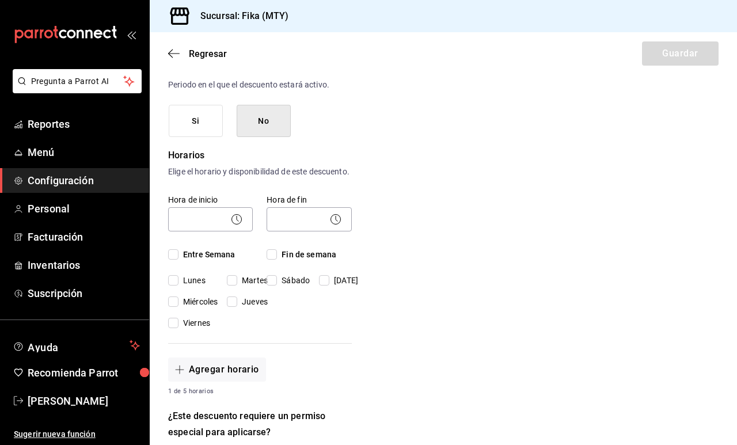
click at [239, 225] on icon at bounding box center [237, 219] width 14 height 14
click at [236, 224] on circle at bounding box center [237, 219] width 10 height 10
click at [237, 226] on icon at bounding box center [237, 219] width 14 height 14
click at [208, 228] on body "Pregunta a Parrot AI Reportes Menú Configuración Personal Facturación Inventari…" at bounding box center [368, 222] width 737 height 445
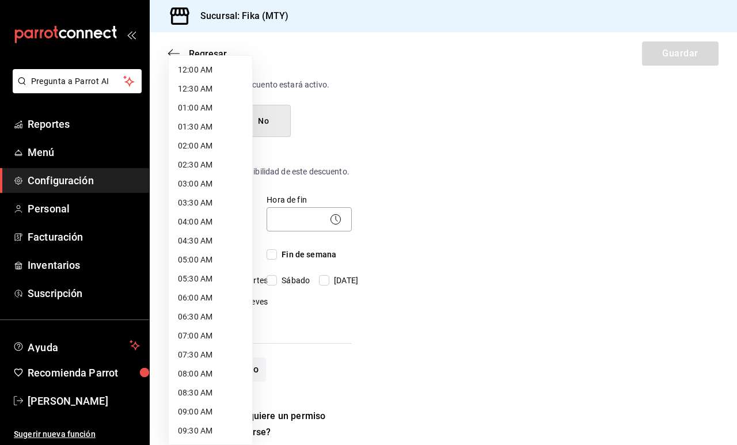
click at [197, 357] on li "07:30 AM" at bounding box center [210, 354] width 83 height 19
type input "07:30"
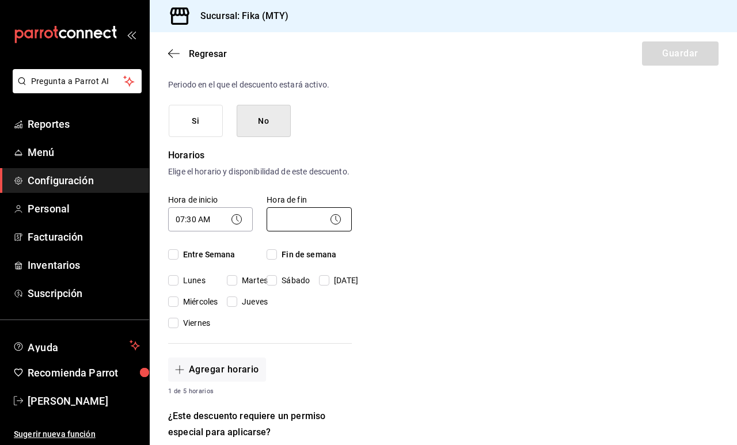
click at [304, 229] on body "Pregunta a Parrot AI Reportes Menú Configuración Personal Facturación Inventari…" at bounding box center [368, 222] width 737 height 445
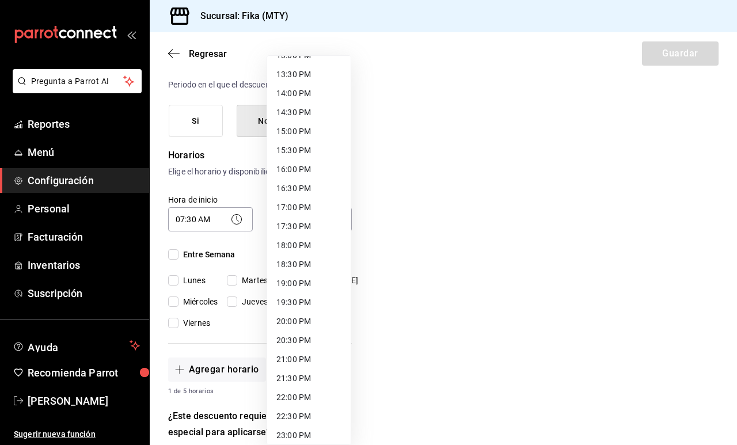
scroll to position [519, 0]
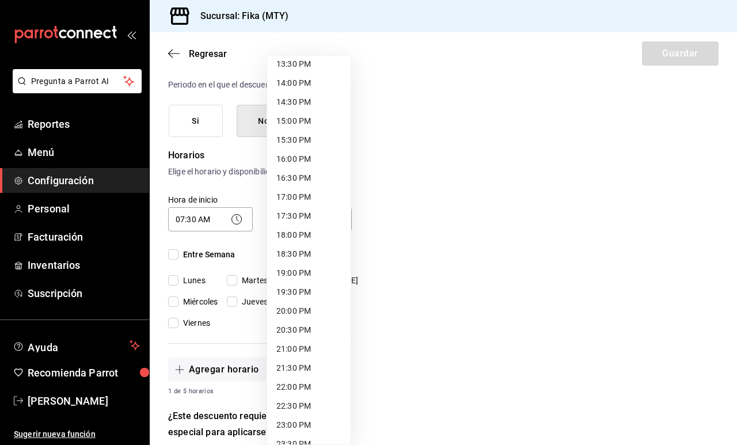
click at [294, 384] on li "22:00 PM" at bounding box center [308, 387] width 83 height 19
type input "22:00"
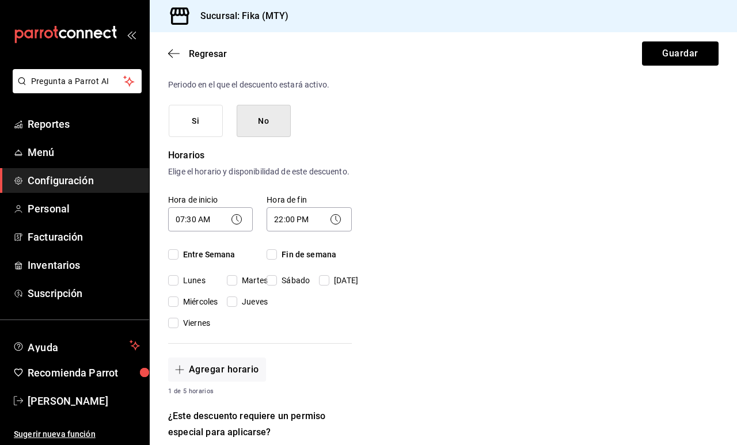
click at [203, 252] on div "Hora de inicio 07:30 AM 07:30 Entre Semana [DATE] [DATE] [DATE] [DATE] [DATE]" at bounding box center [203, 255] width 98 height 148
click at [230, 261] on span "Entre Semana" at bounding box center [206, 255] width 57 height 12
click at [178, 260] on input "Entre Semana" at bounding box center [173, 254] width 10 height 10
checkbox input "true"
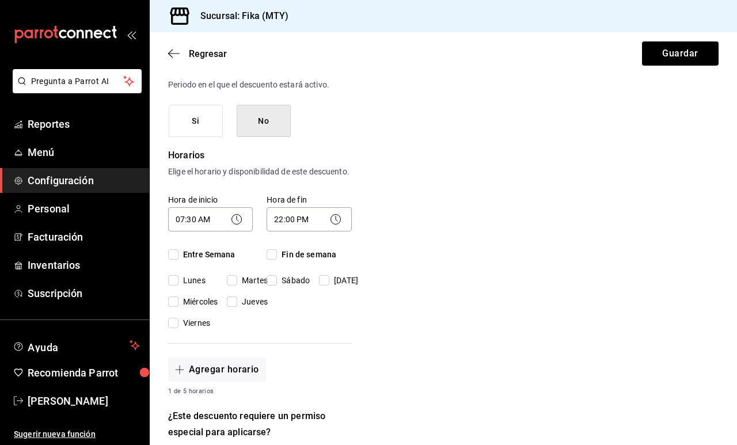
checkbox input "true"
click at [281, 261] on span "Fin de semana" at bounding box center [306, 255] width 59 height 12
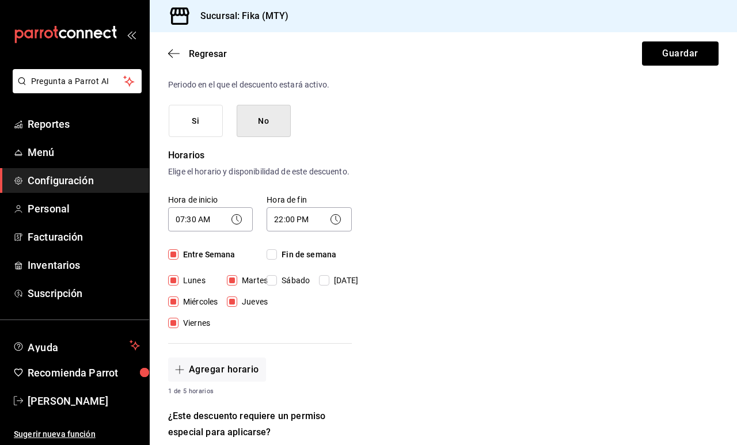
click at [277, 260] on input "Fin de semana" at bounding box center [271, 254] width 10 height 10
checkbox input "true"
click at [311, 230] on body "Pregunta a Parrot AI Reportes Menú Configuración Personal Facturación Inventari…" at bounding box center [368, 222] width 737 height 445
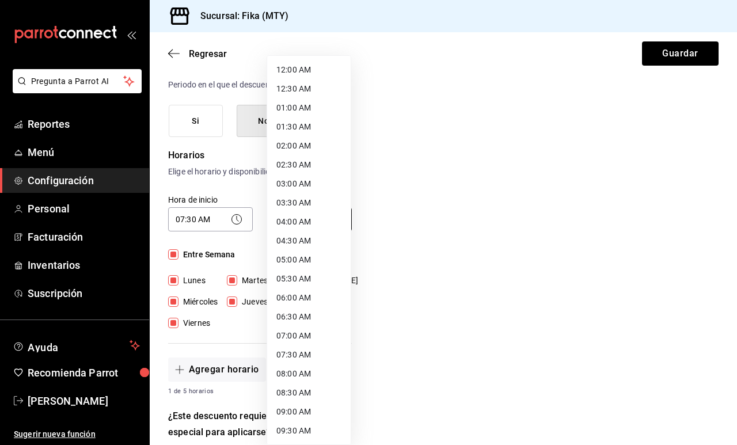
scroll to position [551, 0]
click at [298, 299] on li "20:30 PM" at bounding box center [308, 297] width 83 height 19
type input "20:30"
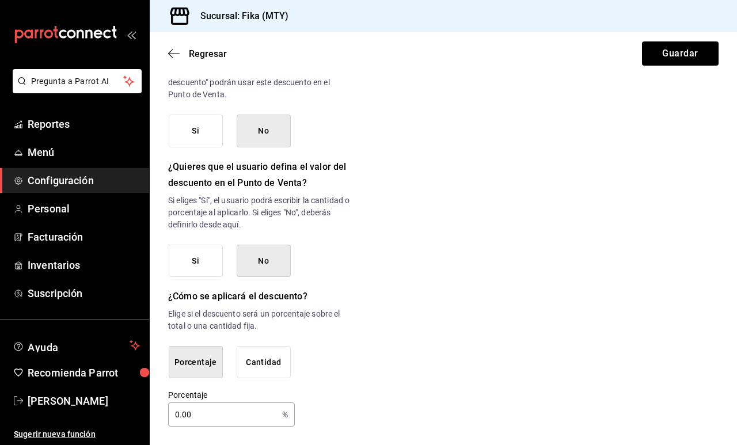
scroll to position [552, 0]
click at [253, 364] on button "Cantidad" at bounding box center [264, 362] width 54 height 33
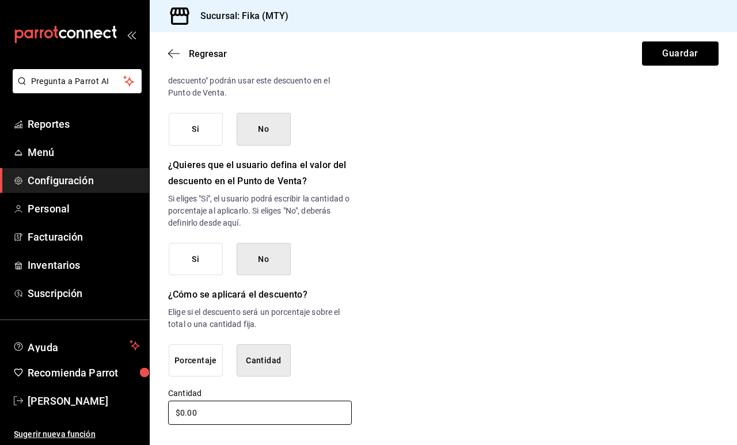
click at [180, 414] on input "$0.00" at bounding box center [260, 413] width 184 height 24
type input "$70.00"
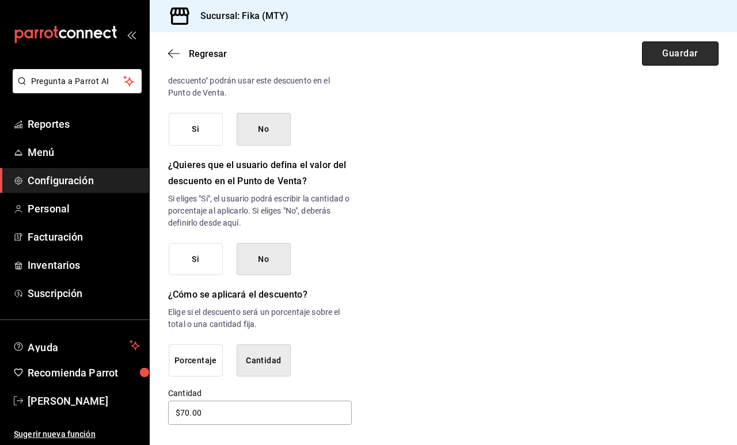
click at [692, 53] on button "Guardar" at bounding box center [680, 53] width 77 height 24
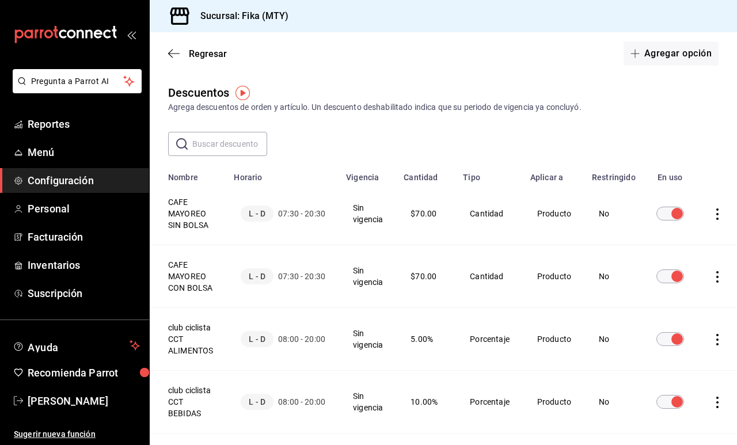
click at [714, 211] on icon "actions" at bounding box center [717, 214] width 12 height 12
click at [686, 224] on span "Eliminar" at bounding box center [663, 230] width 50 height 14
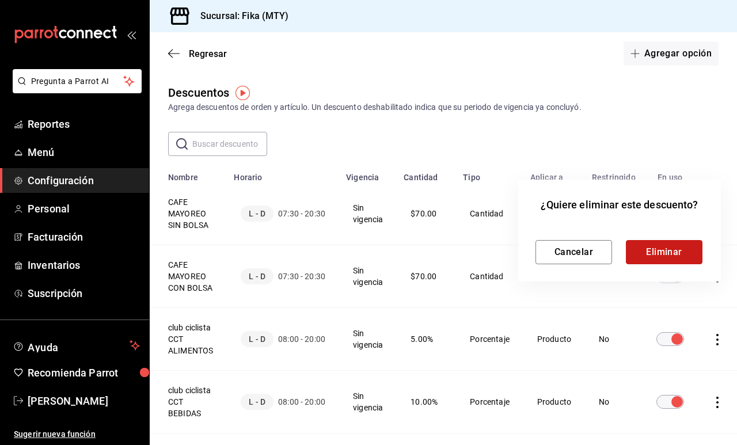
click at [667, 255] on button "Eliminar" at bounding box center [664, 252] width 77 height 24
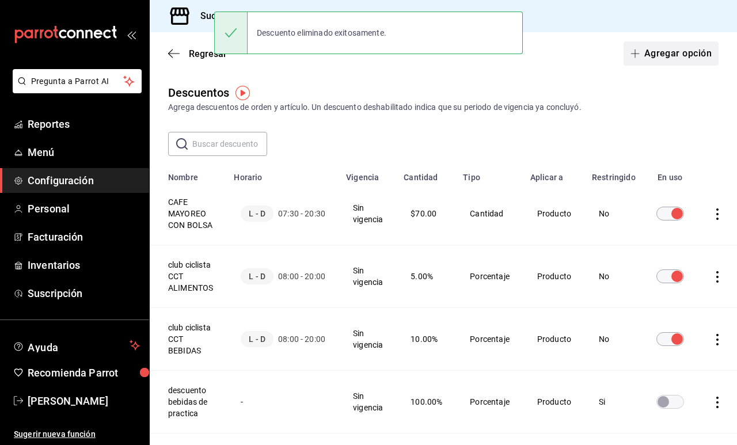
click at [683, 58] on button "Agregar opción" at bounding box center [670, 53] width 95 height 24
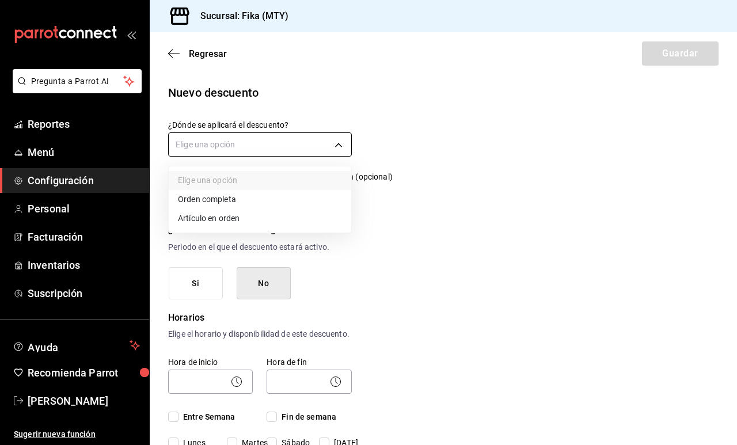
click at [256, 148] on body "Pregunta a Parrot AI Reportes Menú Configuración Personal Facturación Inventari…" at bounding box center [368, 222] width 737 height 445
click at [234, 211] on li "Artículo en orden" at bounding box center [260, 218] width 182 height 19
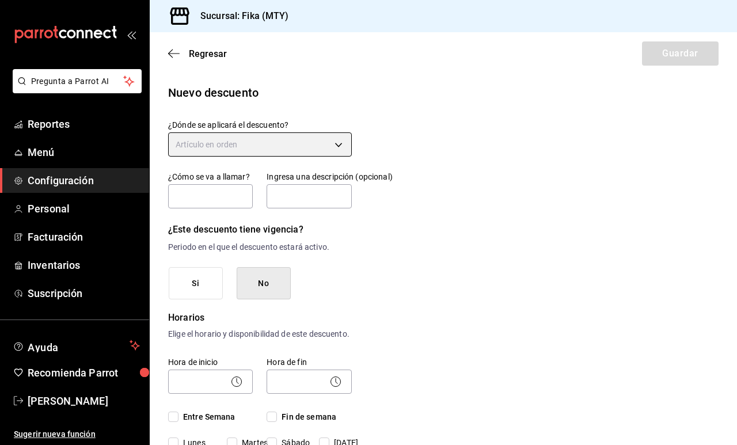
type input "ORDER_ITEM"
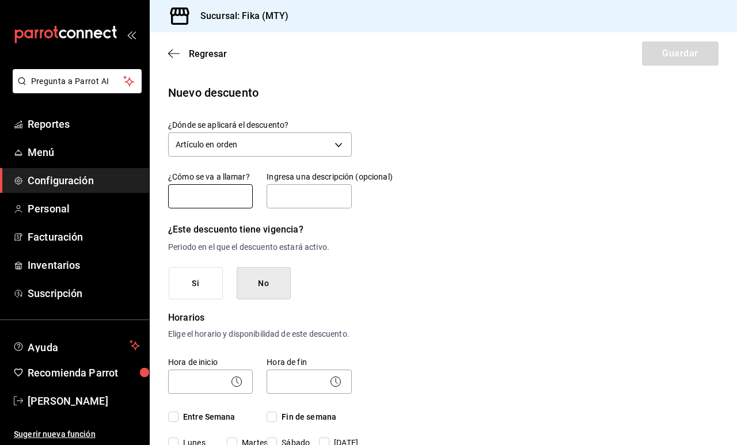
click at [210, 191] on input "text" at bounding box center [210, 196] width 85 height 24
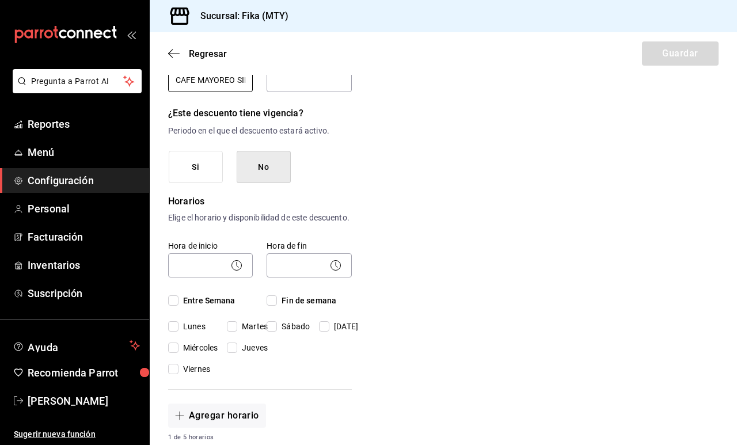
scroll to position [133, 0]
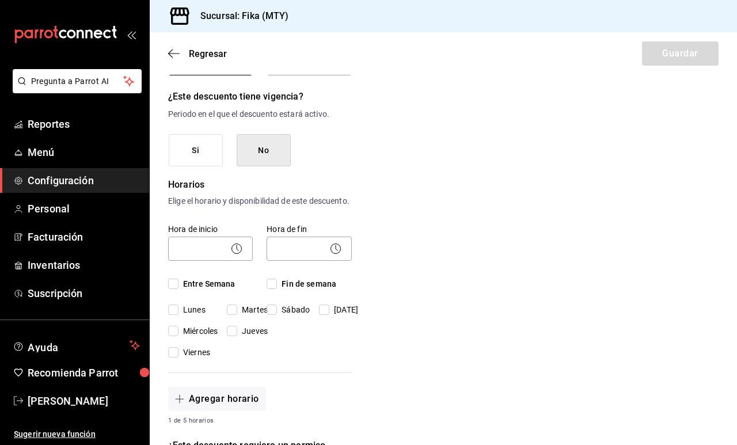
type input "CAFE MAYOREO SIN BOLSA"
click at [237, 256] on icon at bounding box center [237, 249] width 14 height 14
click at [241, 254] on icon at bounding box center [237, 249] width 14 height 14
click at [219, 261] on body "Pregunta a Parrot AI Reportes Menú Configuración Personal Facturación Inventari…" at bounding box center [368, 222] width 737 height 445
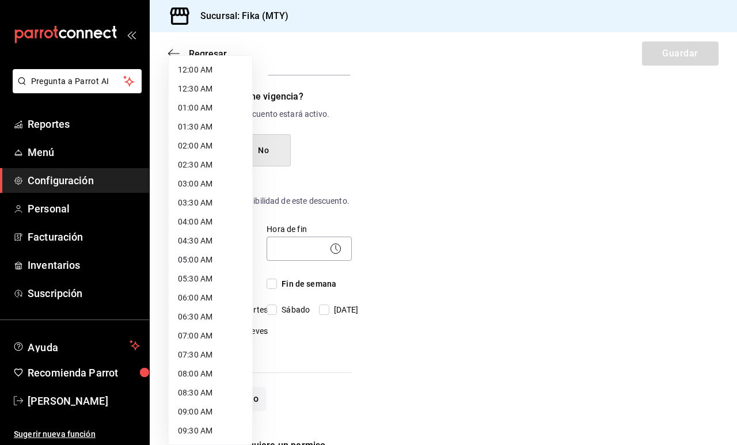
click at [207, 351] on li "07:30 AM" at bounding box center [210, 354] width 83 height 19
click at [215, 263] on body "Pregunta a Parrot AI Reportes Menú Configuración Personal Facturación Inventari…" at bounding box center [368, 222] width 737 height 445
click at [203, 334] on li "07:00 AM" at bounding box center [210, 335] width 83 height 19
type input "07:00"
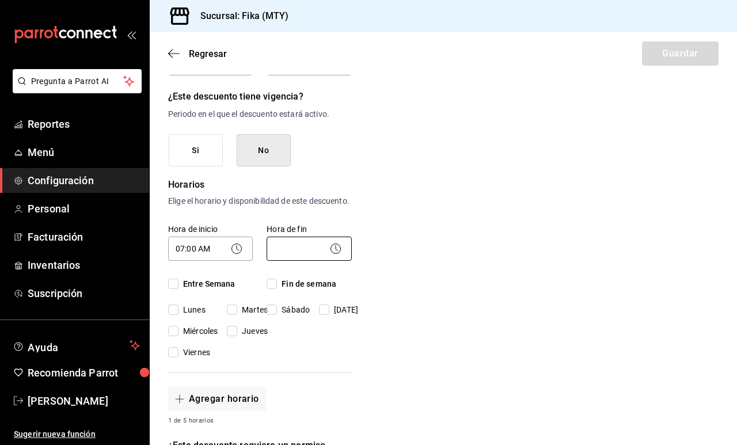
click at [284, 265] on body "Pregunta a Parrot AI Reportes Menú Configuración Personal Facturación Inventari…" at bounding box center [368, 222] width 737 height 445
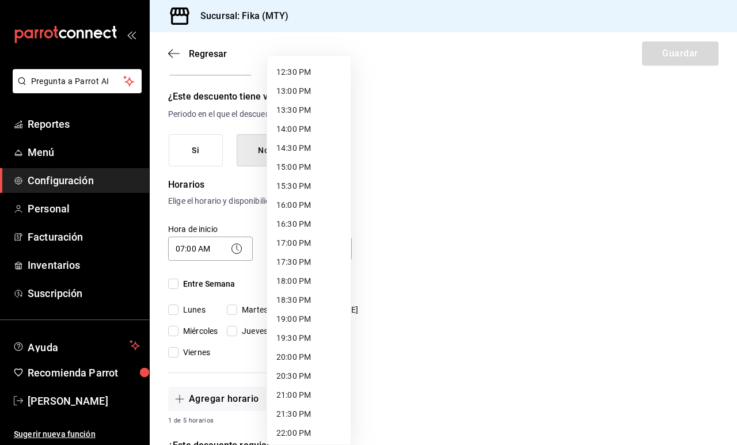
scroll to position [482, 0]
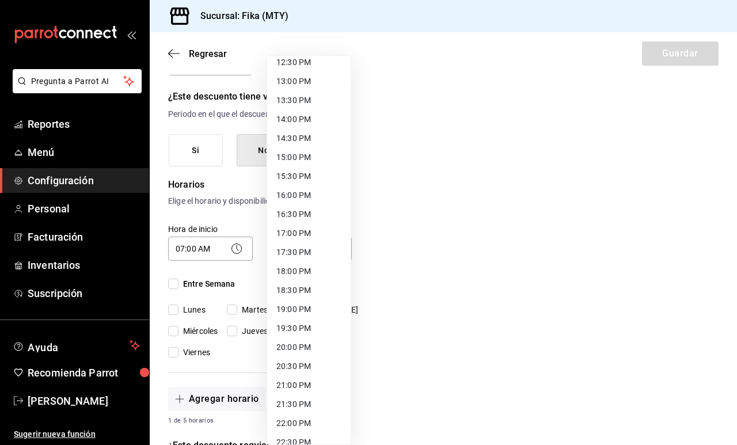
click at [303, 361] on li "20:30 PM" at bounding box center [308, 366] width 83 height 19
type input "20:30"
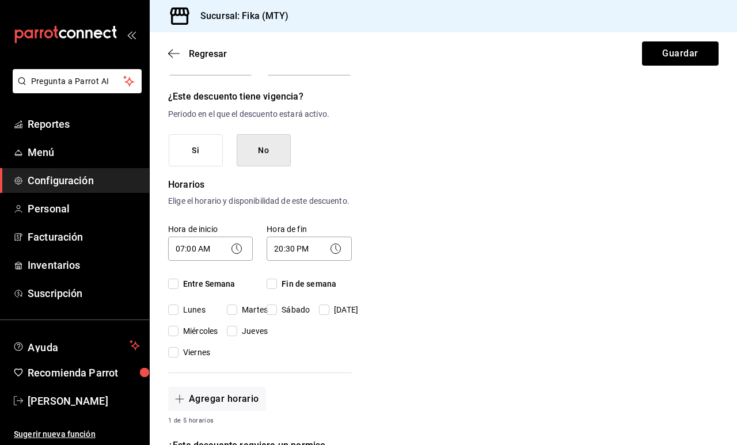
click at [298, 290] on span "Fin de semana" at bounding box center [306, 284] width 59 height 12
click at [277, 289] on input "Fin de semana" at bounding box center [271, 284] width 10 height 10
checkbox input "true"
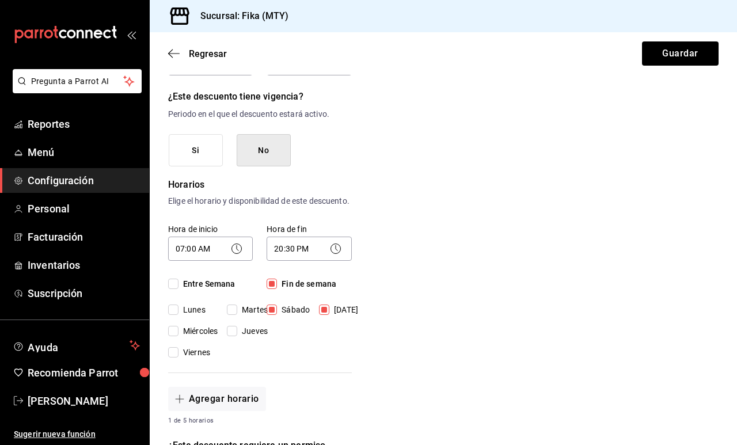
click at [199, 290] on span "Entre Semana" at bounding box center [206, 284] width 57 height 12
click at [178, 289] on input "Entre Semana" at bounding box center [173, 284] width 10 height 10
checkbox input "true"
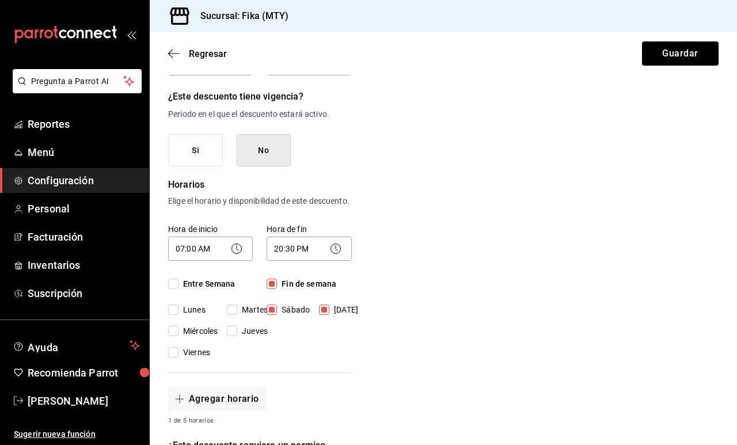
checkbox input "true"
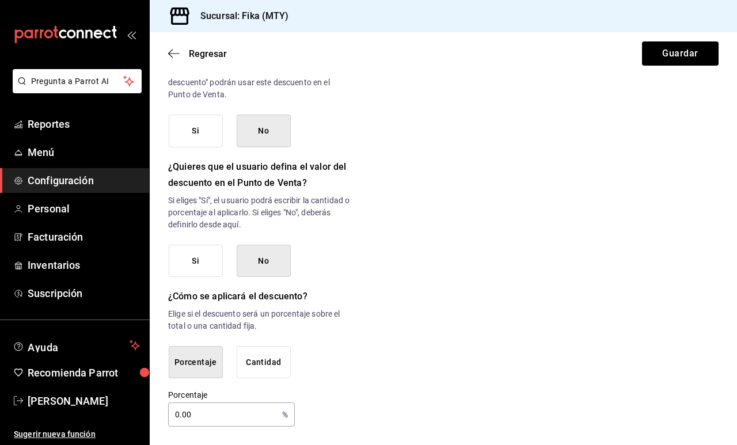
scroll to position [0, 0]
click at [269, 355] on button "Cantidad" at bounding box center [264, 362] width 54 height 33
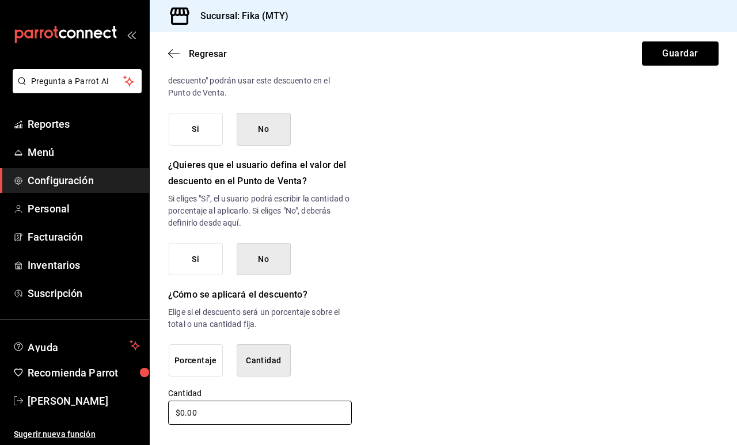
click at [178, 413] on input "$0.00" at bounding box center [260, 413] width 184 height 24
type input "$60.00"
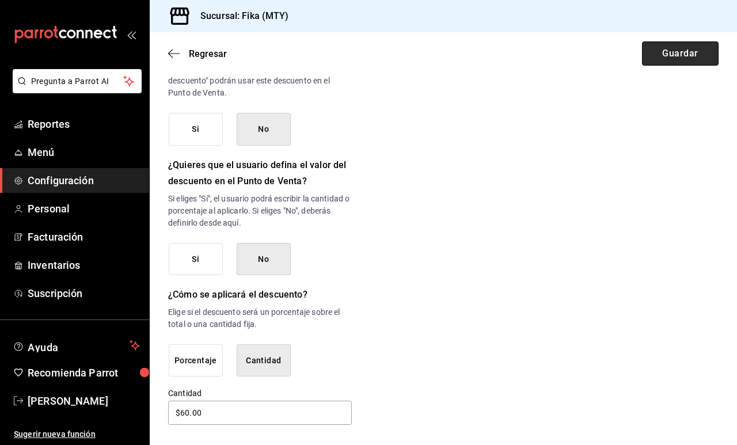
click at [695, 52] on button "Guardar" at bounding box center [680, 53] width 77 height 24
